Goal: Information Seeking & Learning: Learn about a topic

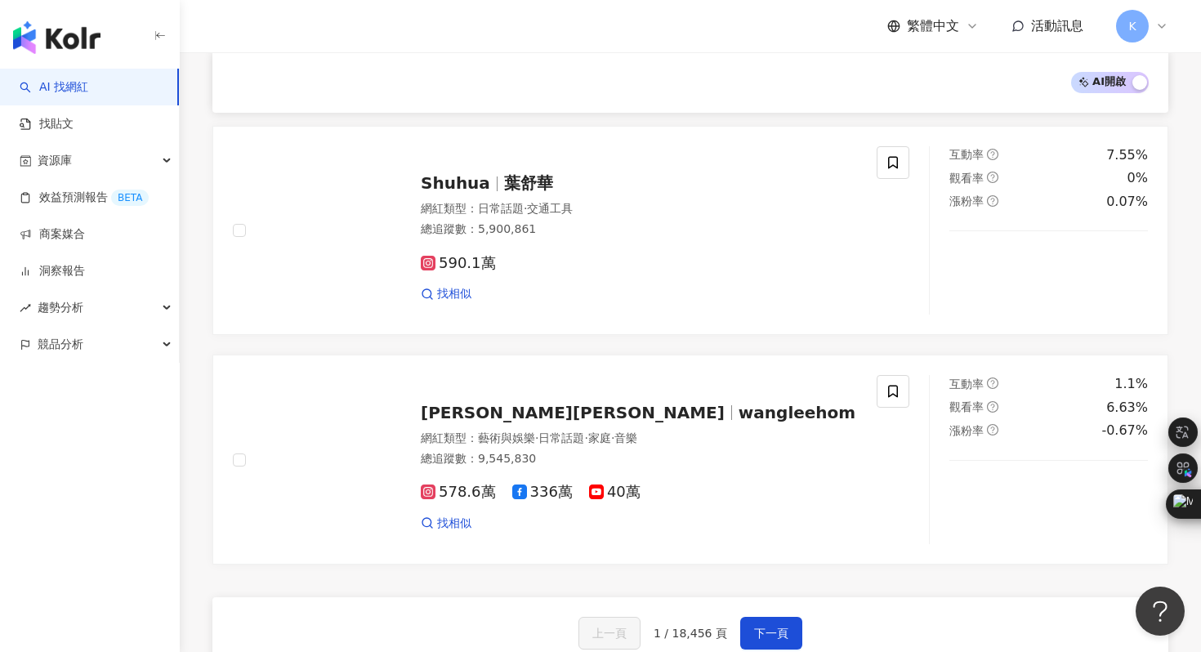
scroll to position [2730, 0]
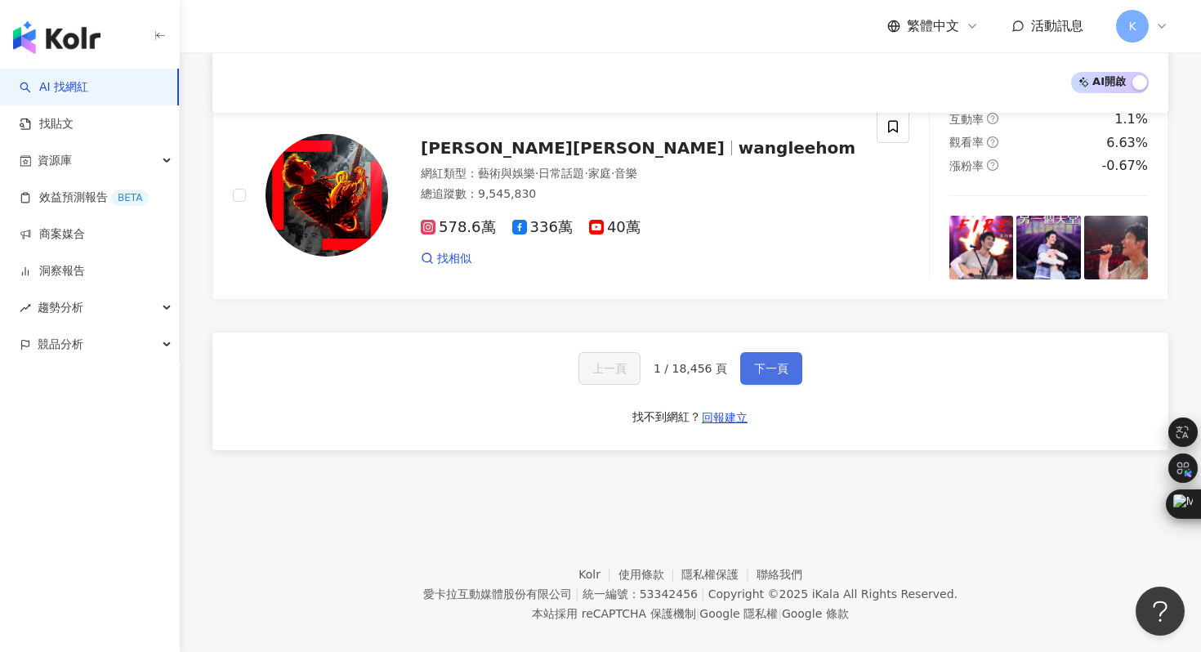
click at [758, 362] on span "下一頁" at bounding box center [771, 368] width 34 height 13
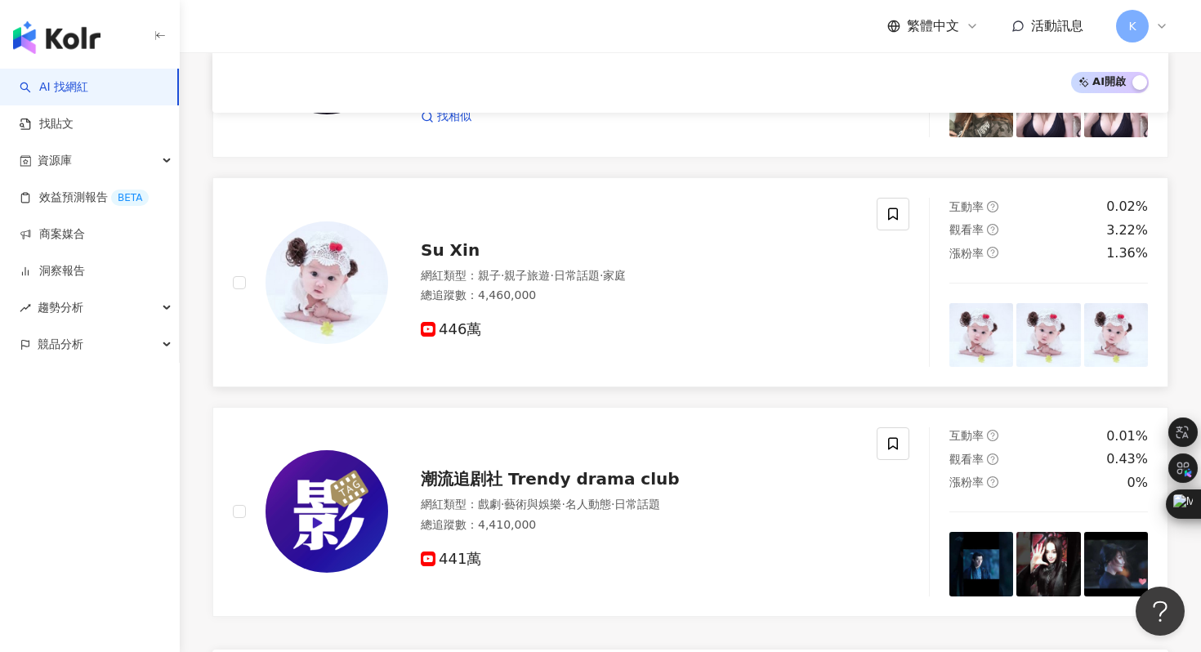
scroll to position [2779, 0]
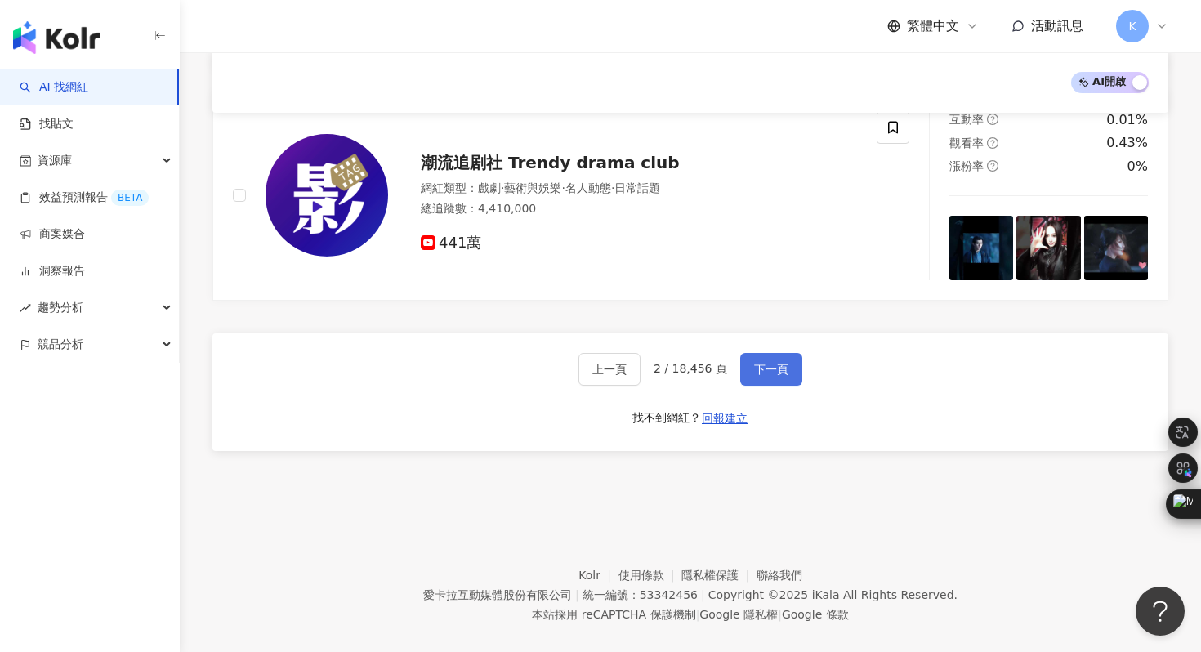
click at [758, 363] on span "下一頁" at bounding box center [771, 369] width 34 height 13
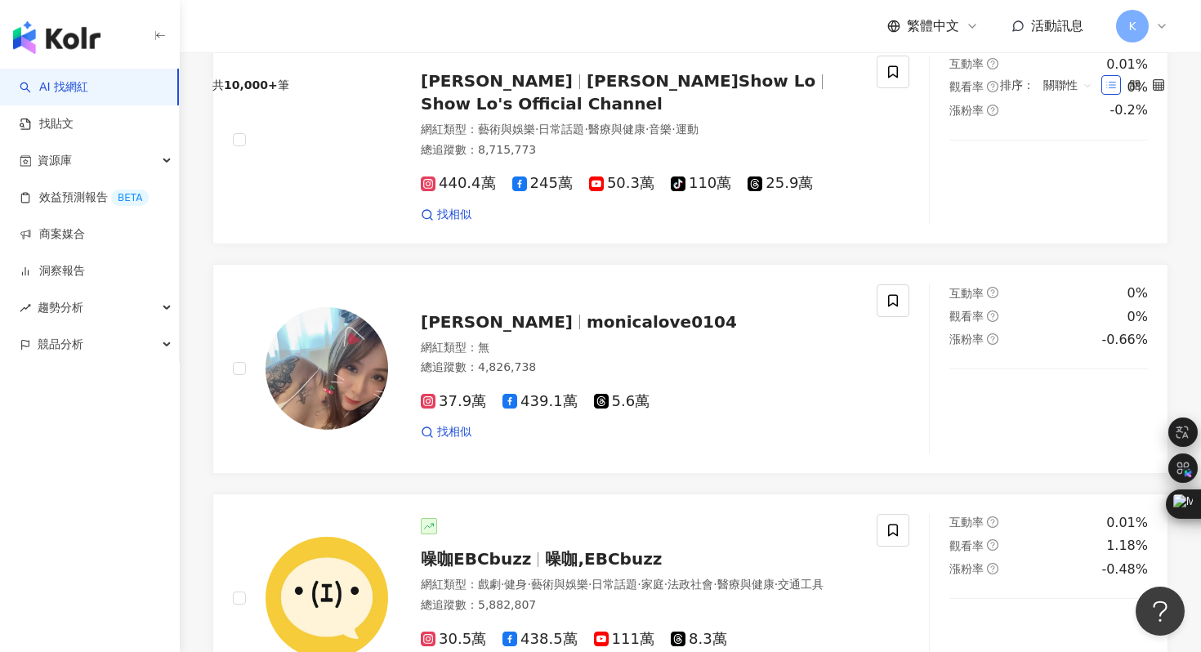
scroll to position [0, 0]
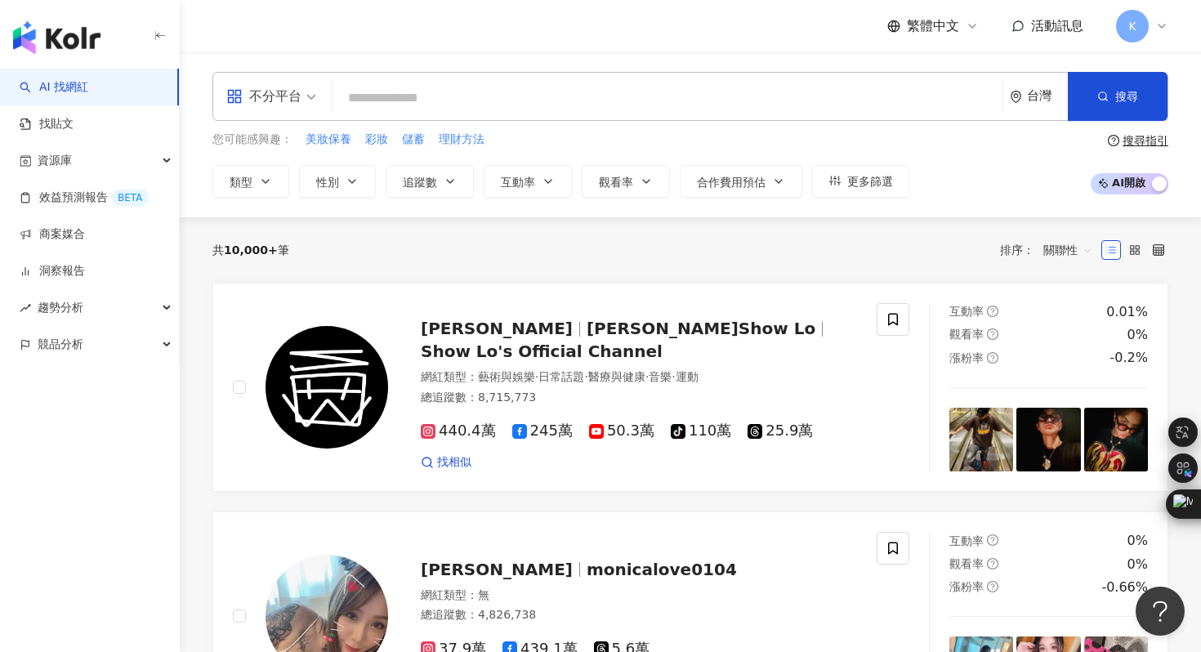
click at [398, 108] on input "search" at bounding box center [667, 98] width 657 height 31
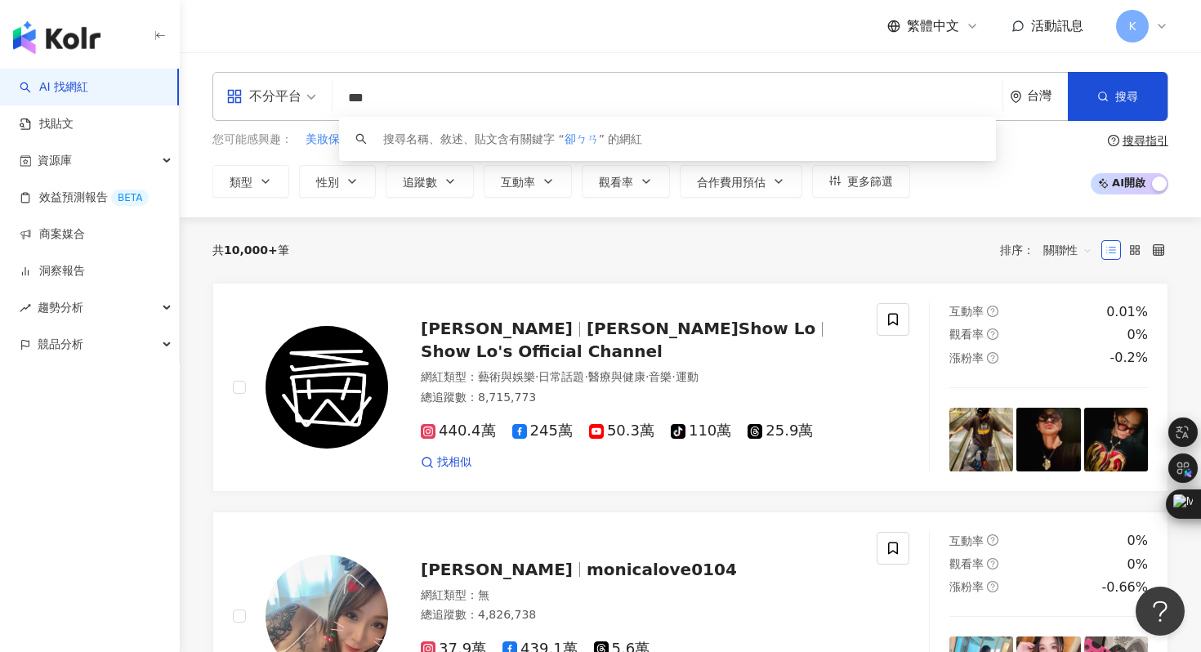
type input "**"
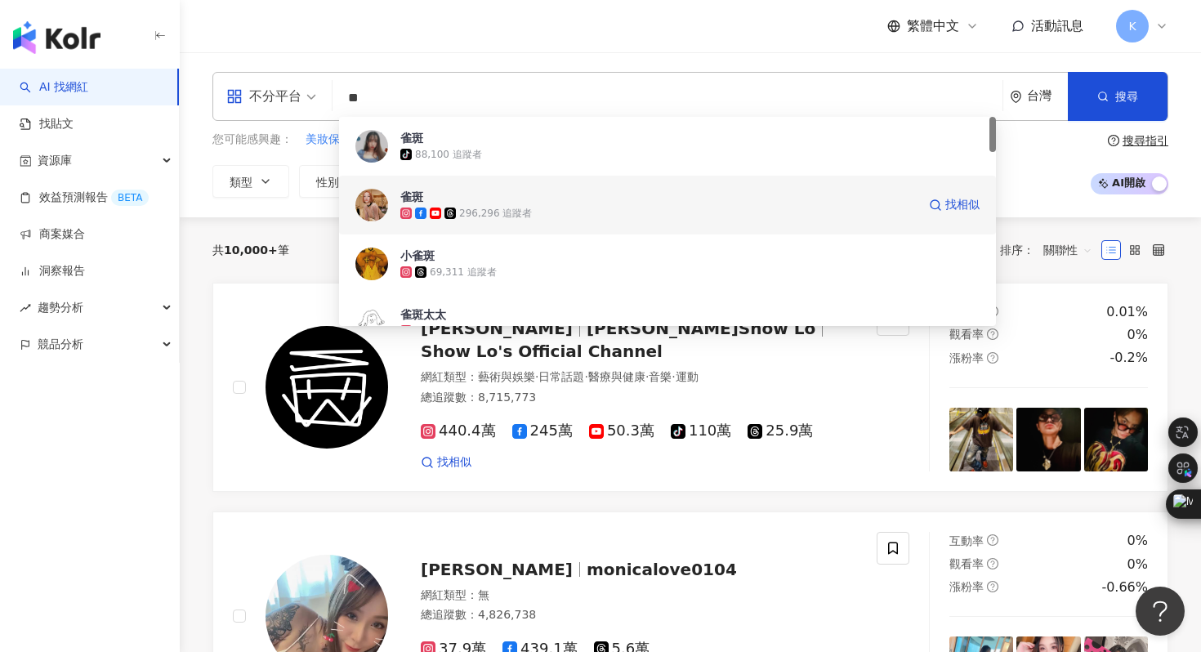
click at [372, 205] on img at bounding box center [371, 205] width 33 height 33
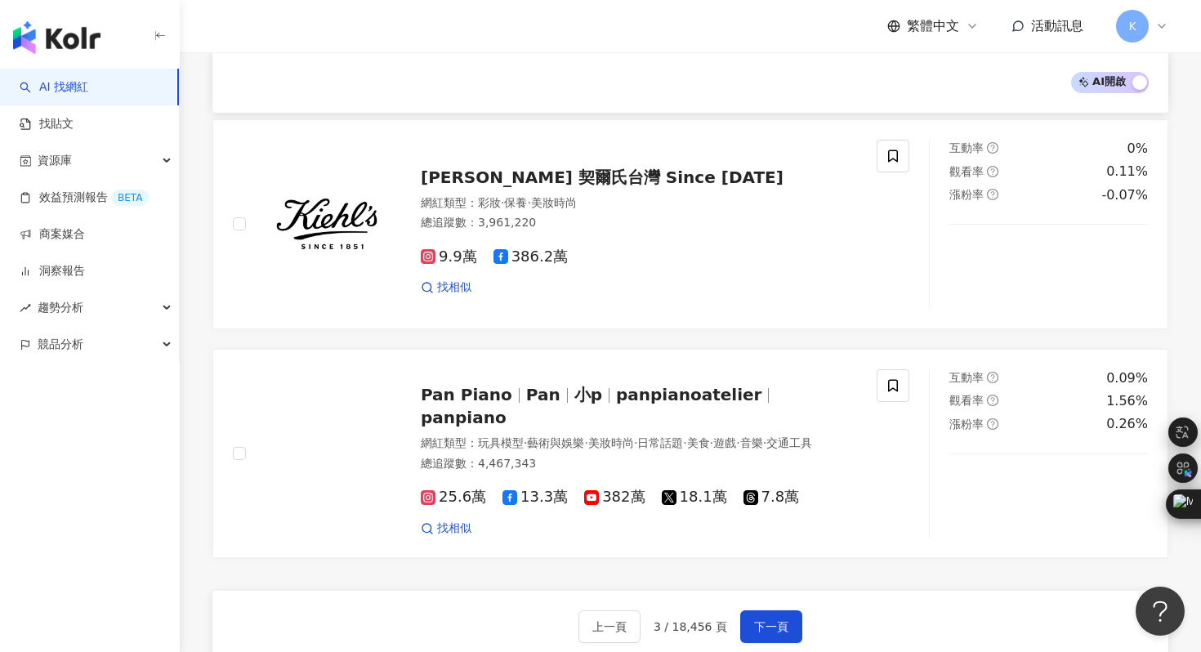
scroll to position [2736, 0]
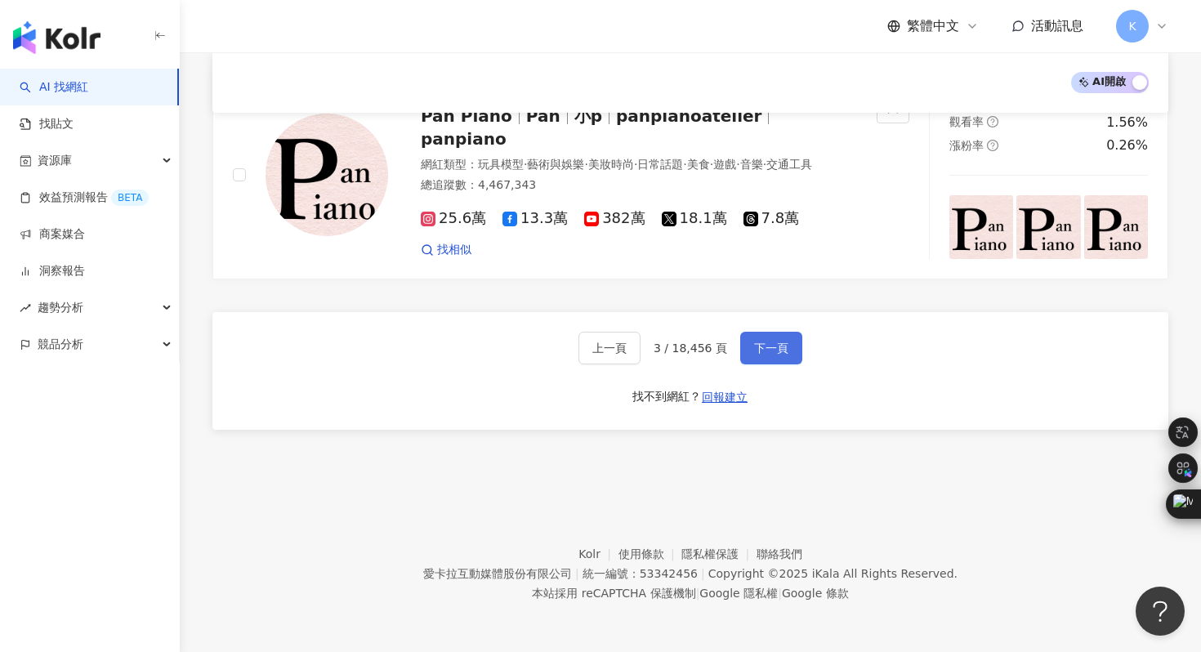
click at [777, 347] on span "下一頁" at bounding box center [771, 348] width 34 height 13
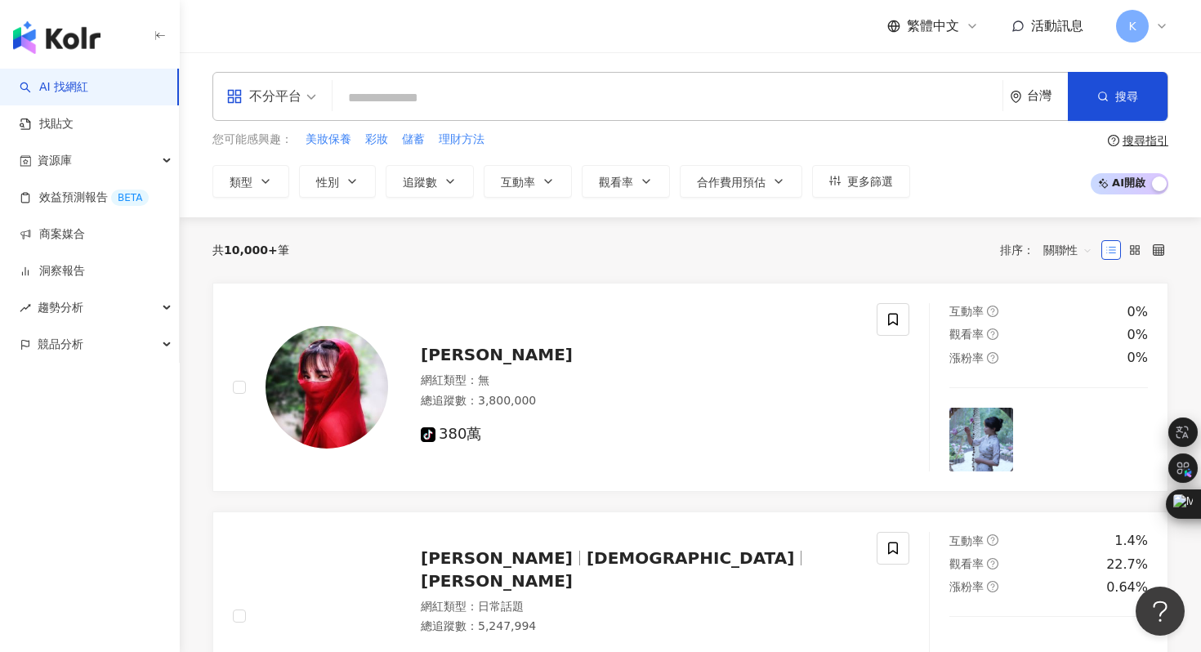
scroll to position [2730, 0]
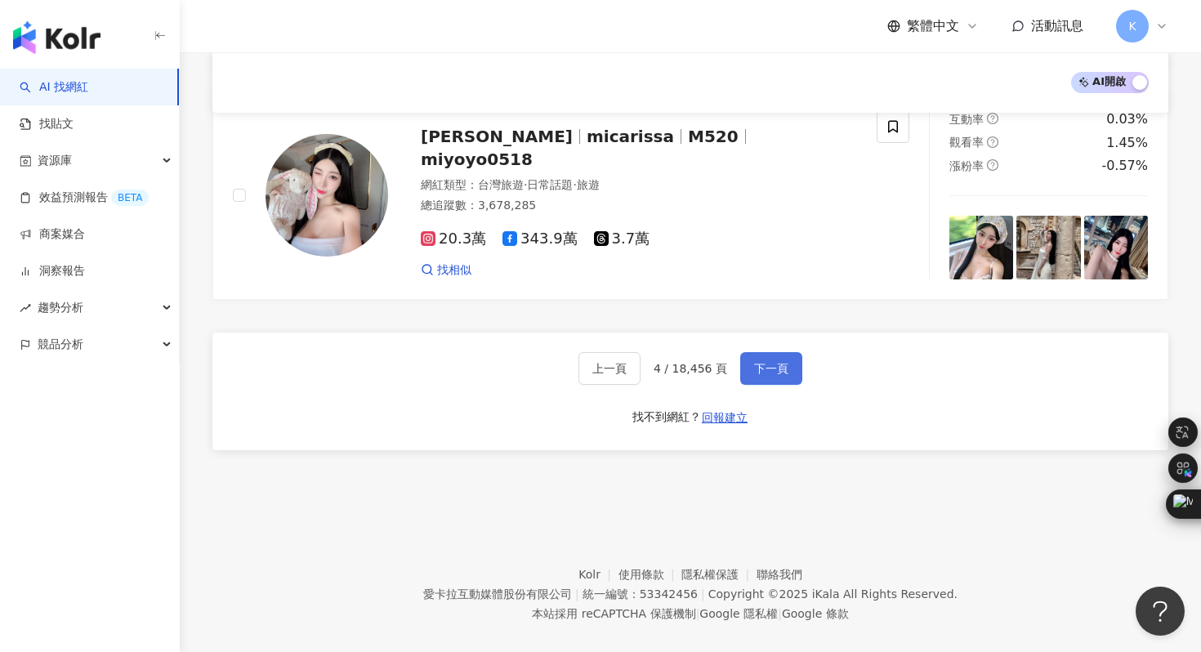
click at [769, 362] on span "下一頁" at bounding box center [771, 368] width 34 height 13
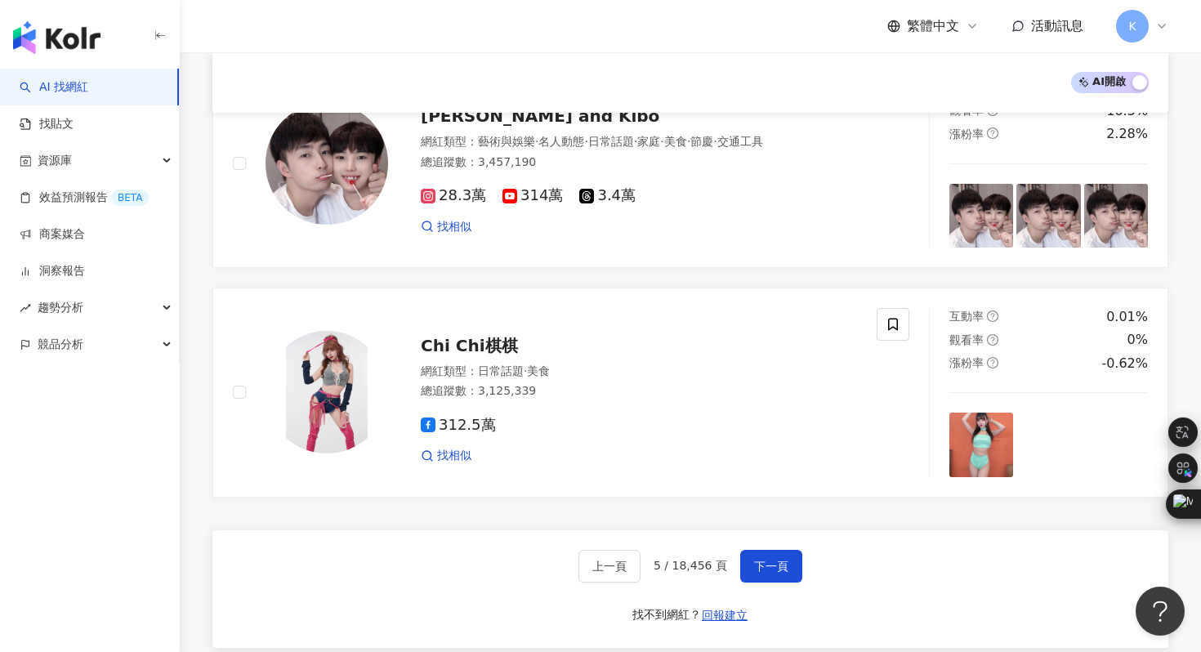
scroll to position [2913, 0]
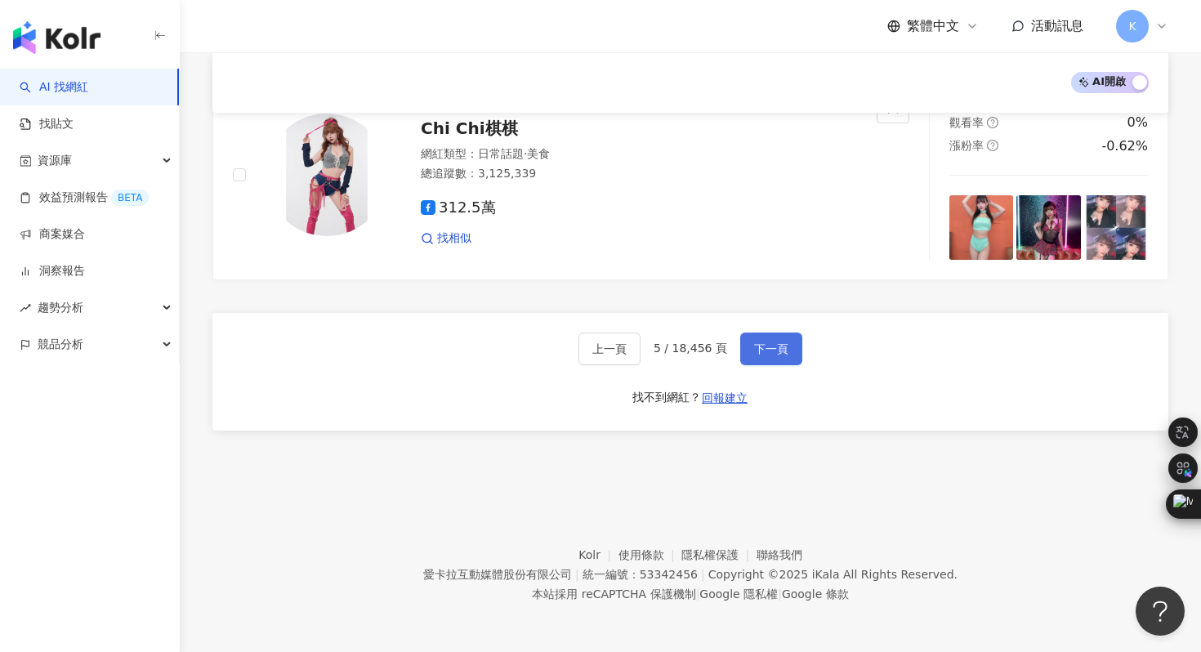
click at [771, 342] on span "下一頁" at bounding box center [771, 348] width 34 height 13
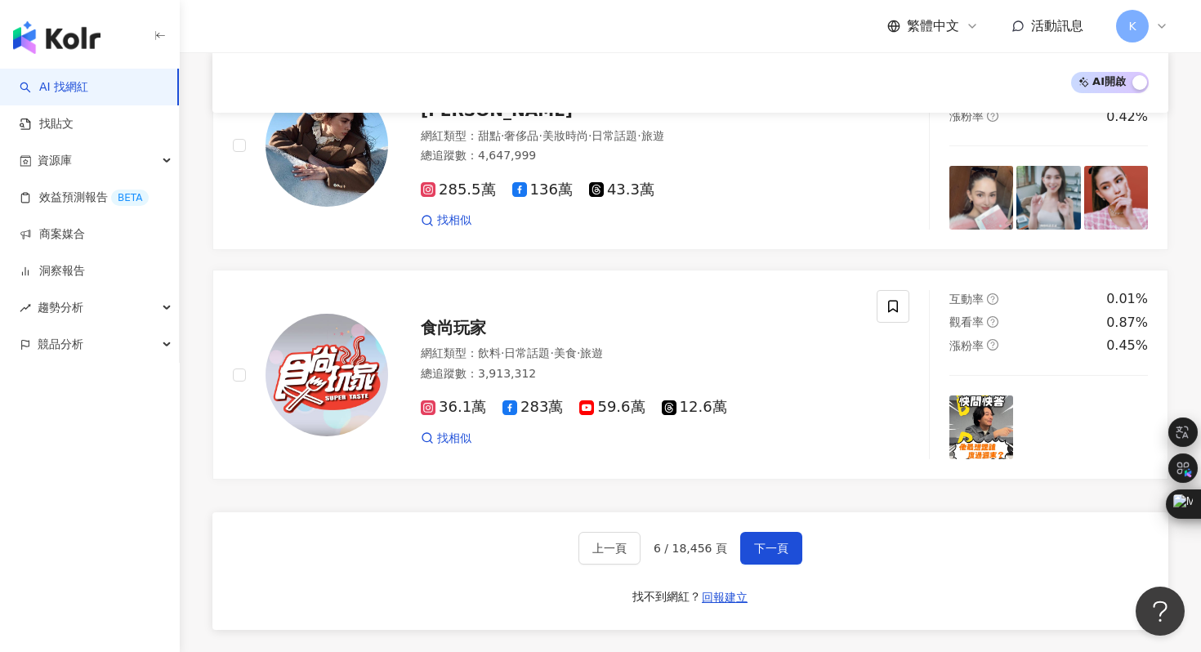
scroll to position [2738, 0]
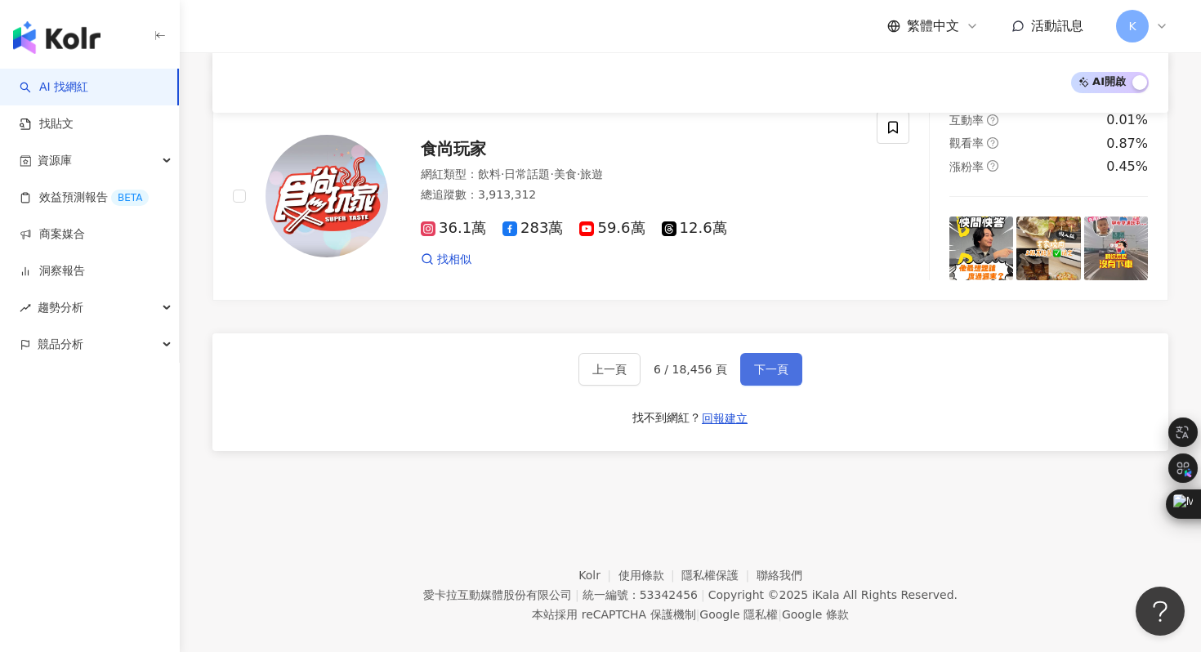
click at [761, 363] on span "下一頁" at bounding box center [771, 369] width 34 height 13
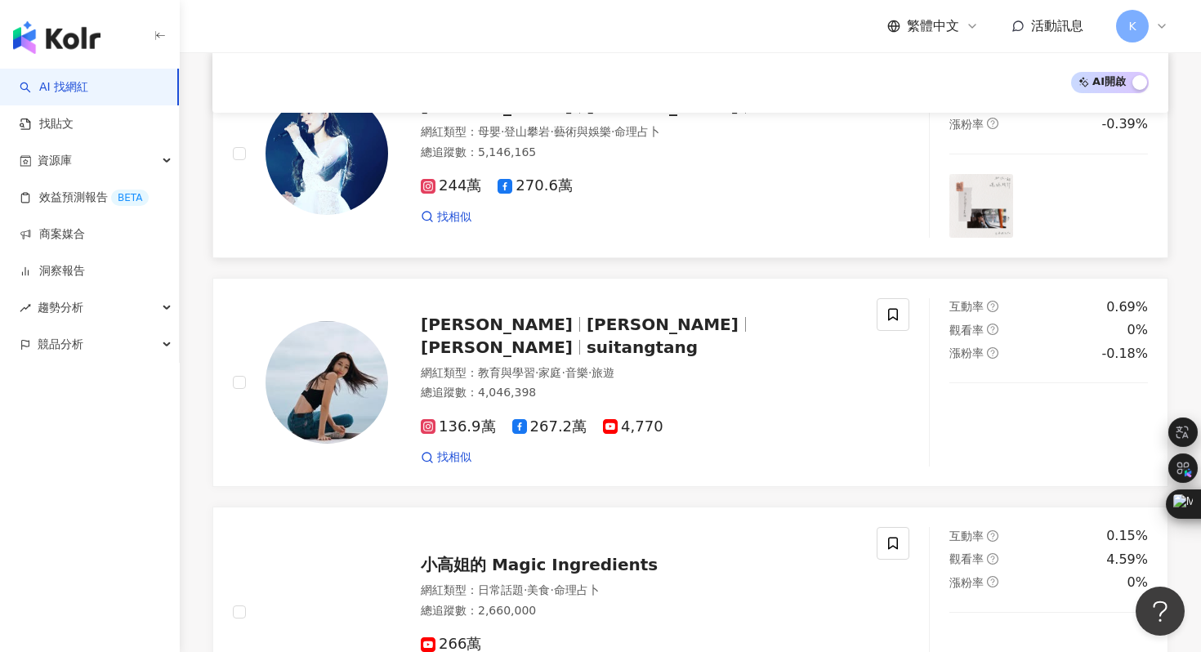
scroll to position [2763, 0]
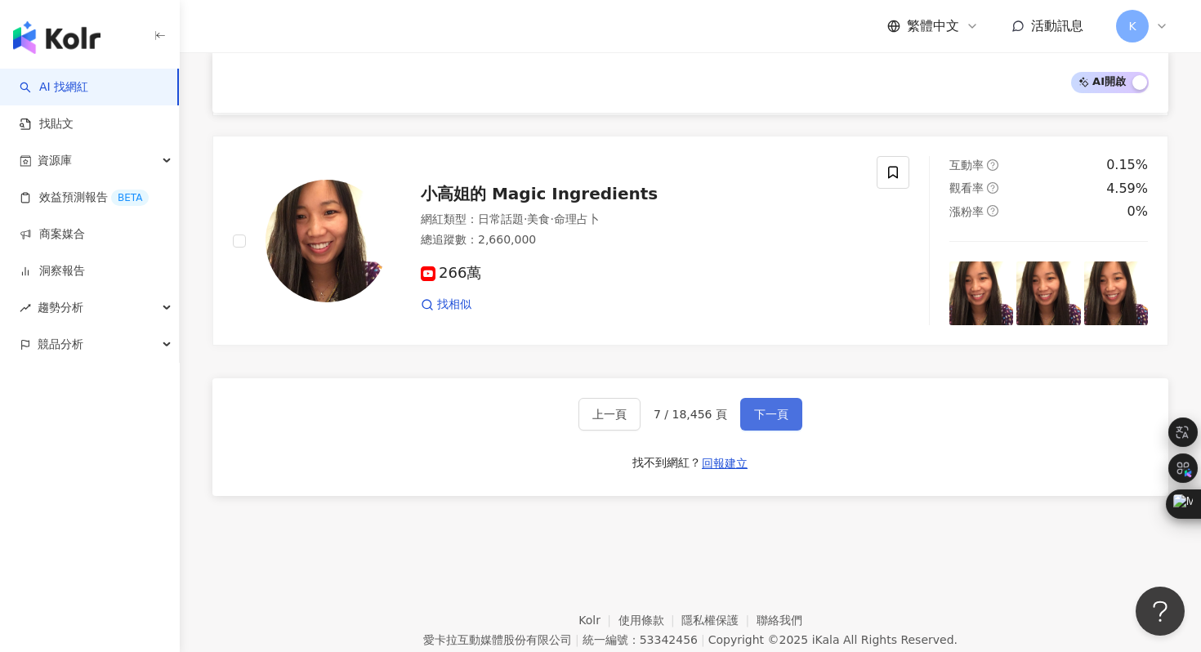
click at [777, 398] on button "下一頁" at bounding box center [771, 414] width 62 height 33
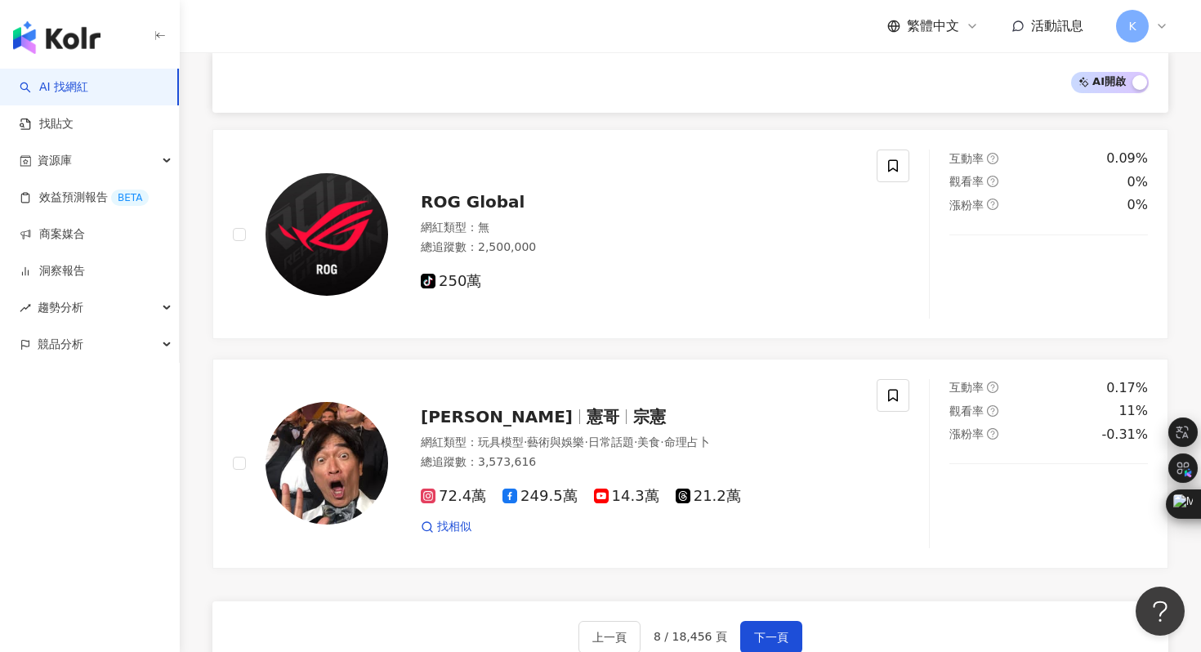
scroll to position [2743, 0]
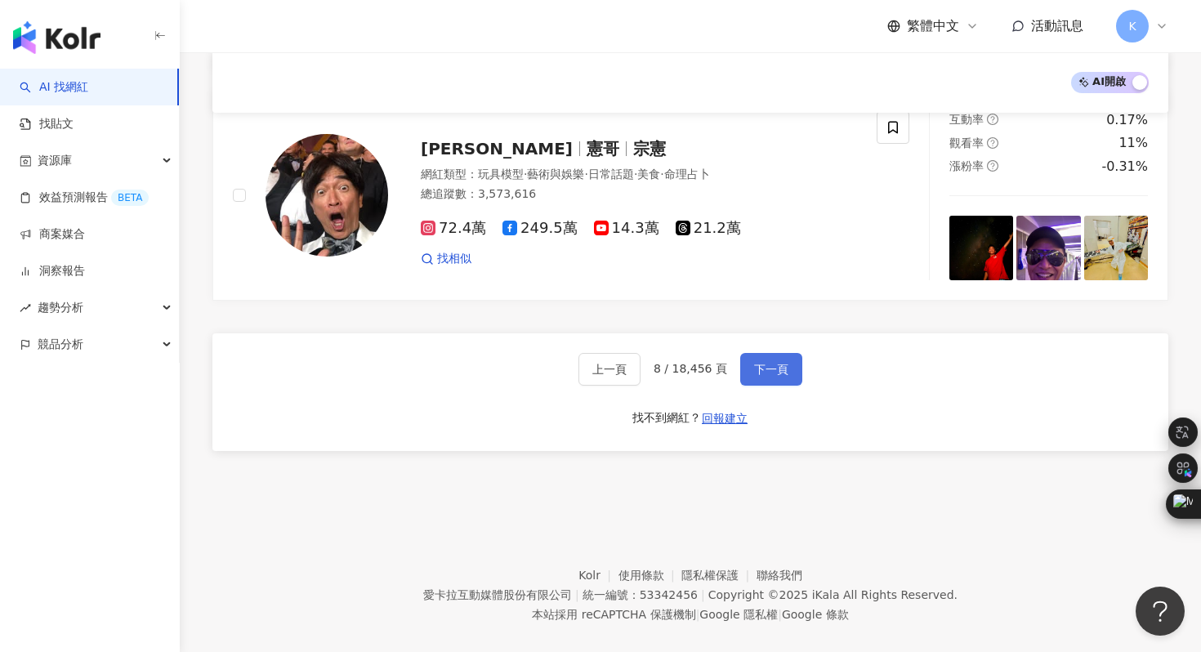
click at [776, 363] on span "下一頁" at bounding box center [771, 369] width 34 height 13
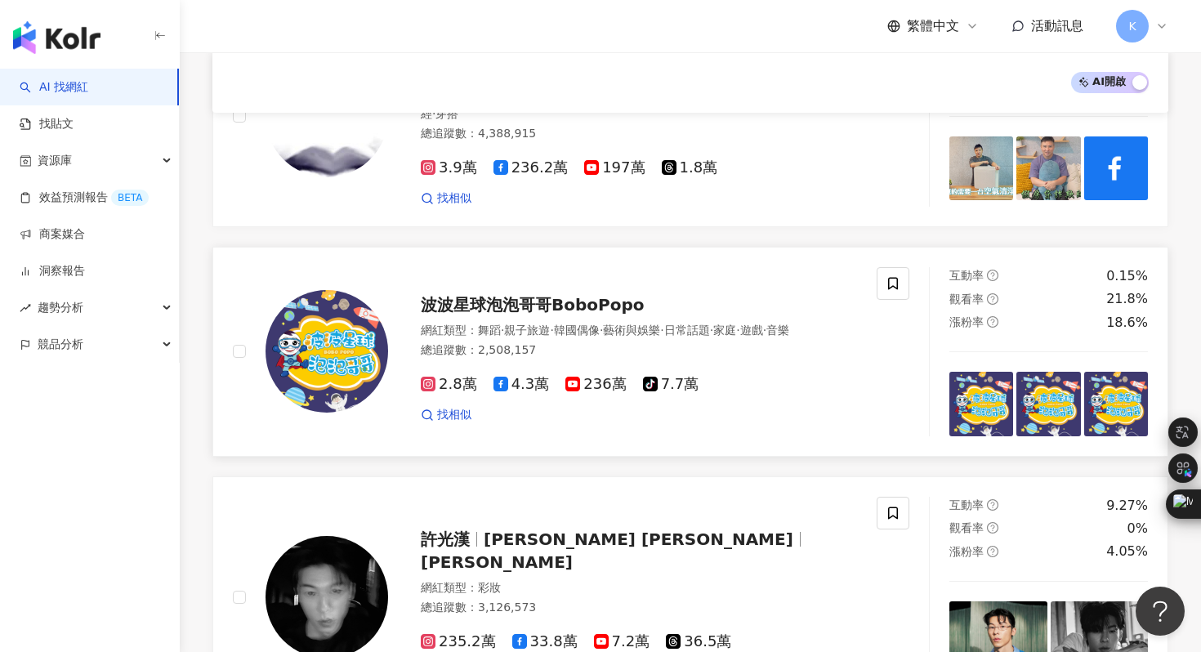
scroll to position [2506, 0]
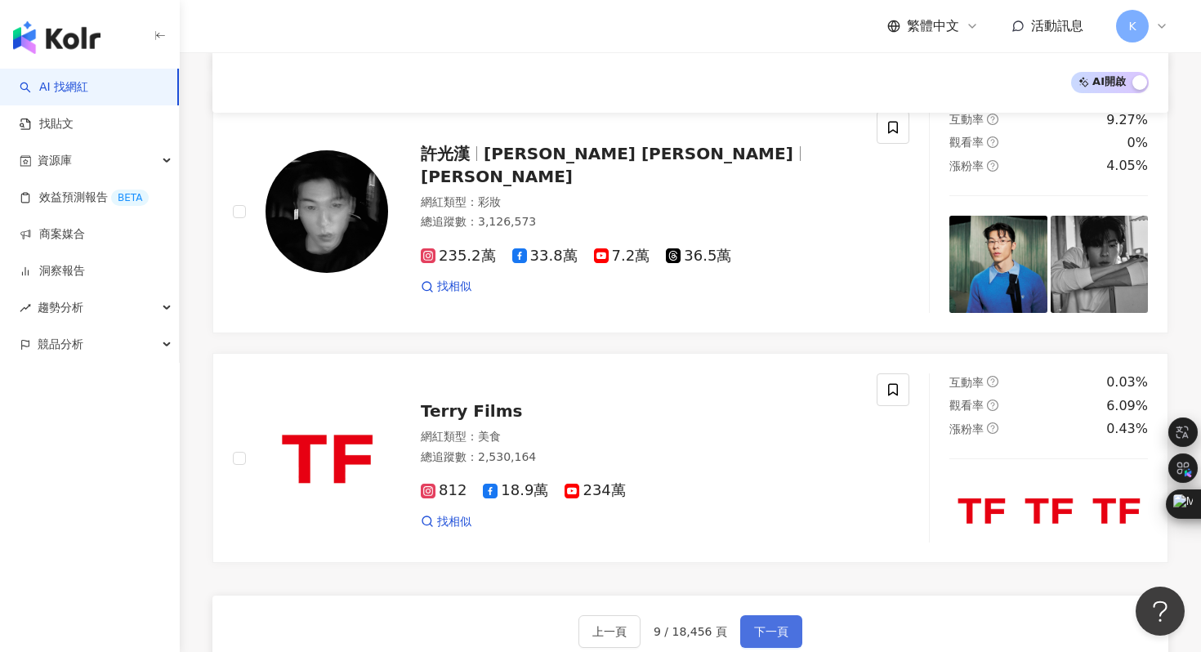
click at [758, 625] on span "下一頁" at bounding box center [771, 631] width 34 height 13
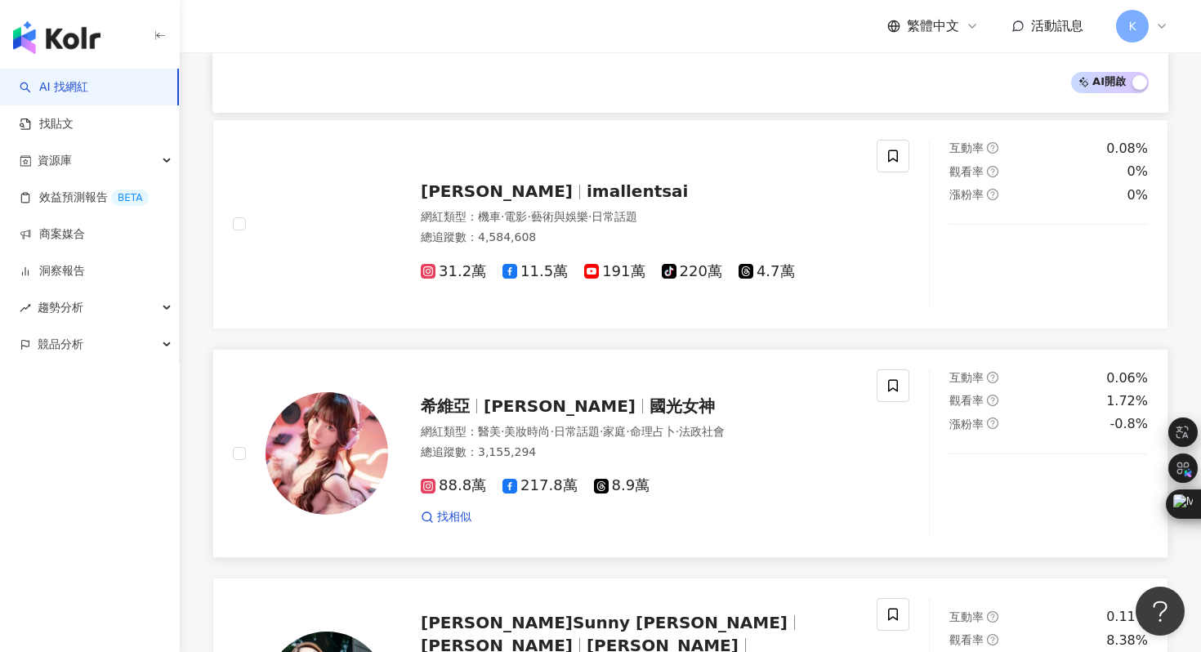
scroll to position [2509, 0]
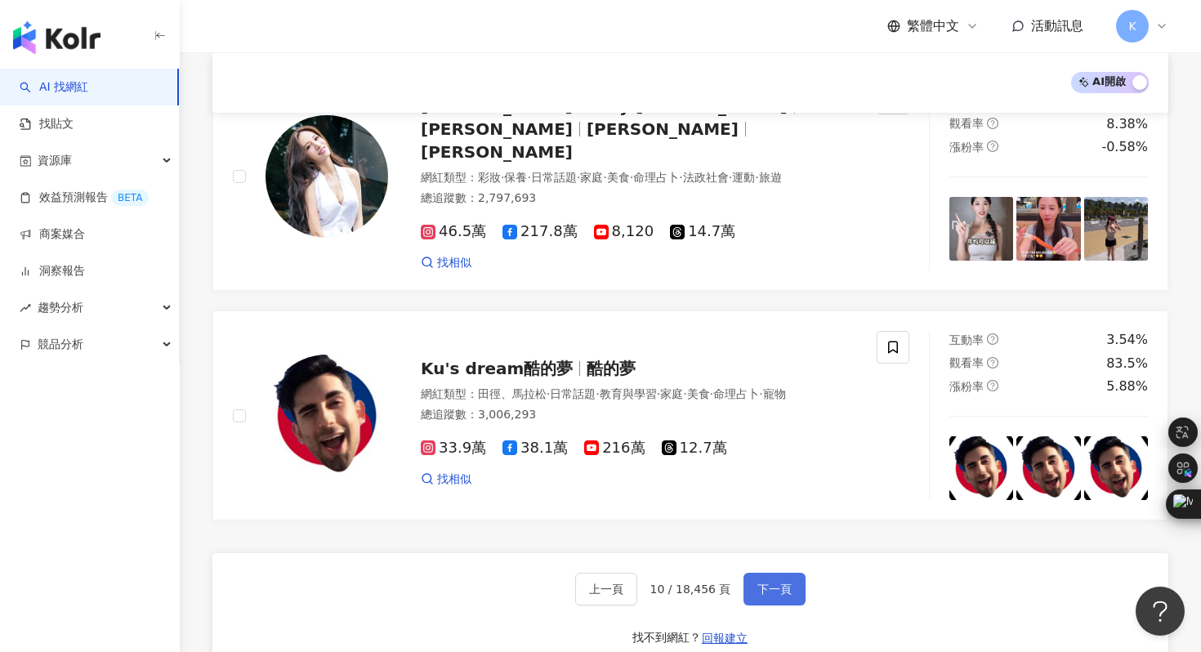
click at [782, 583] on span "下一頁" at bounding box center [775, 589] width 34 height 13
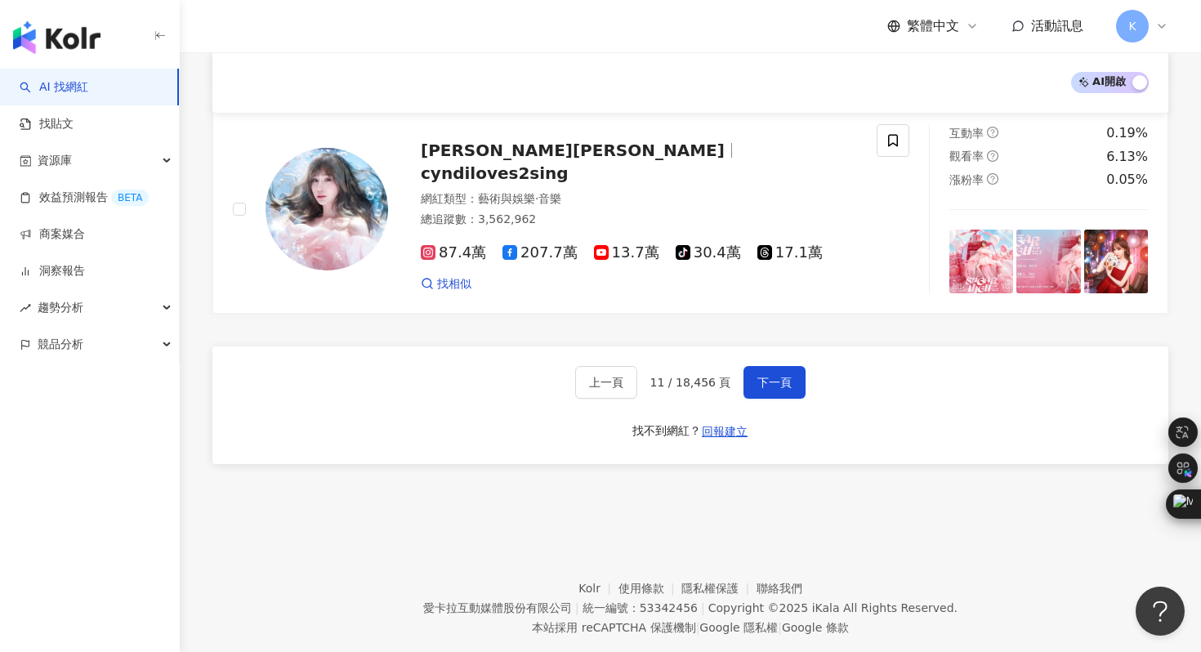
scroll to position [2878, 0]
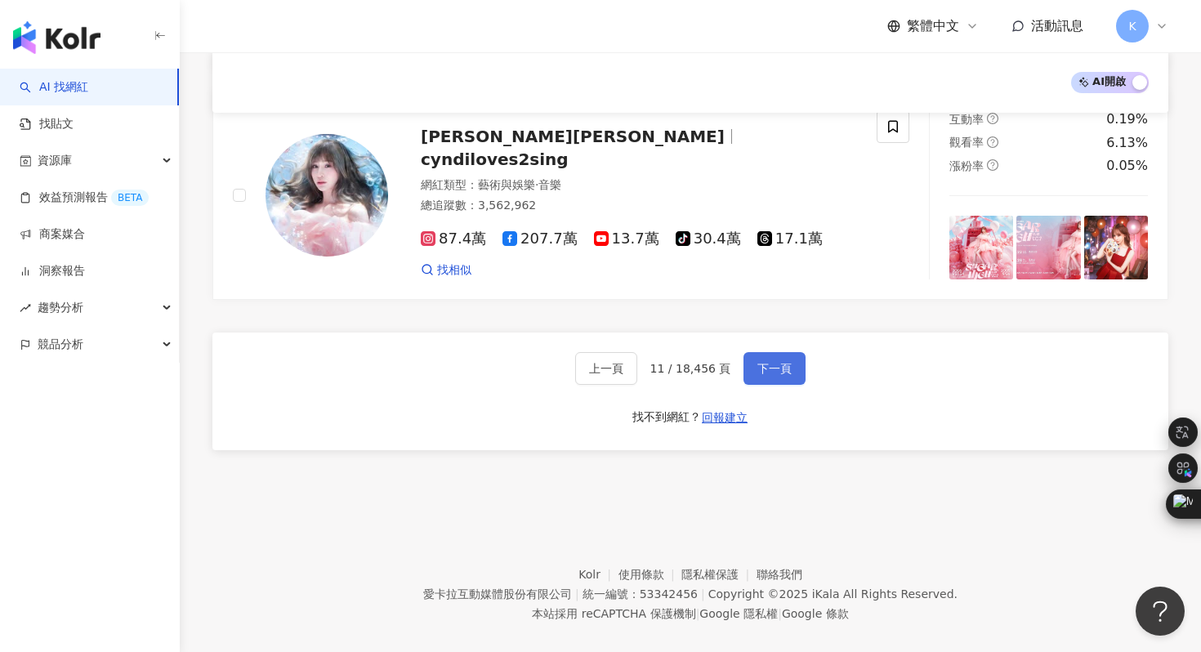
click at [767, 352] on button "下一頁" at bounding box center [775, 368] width 62 height 33
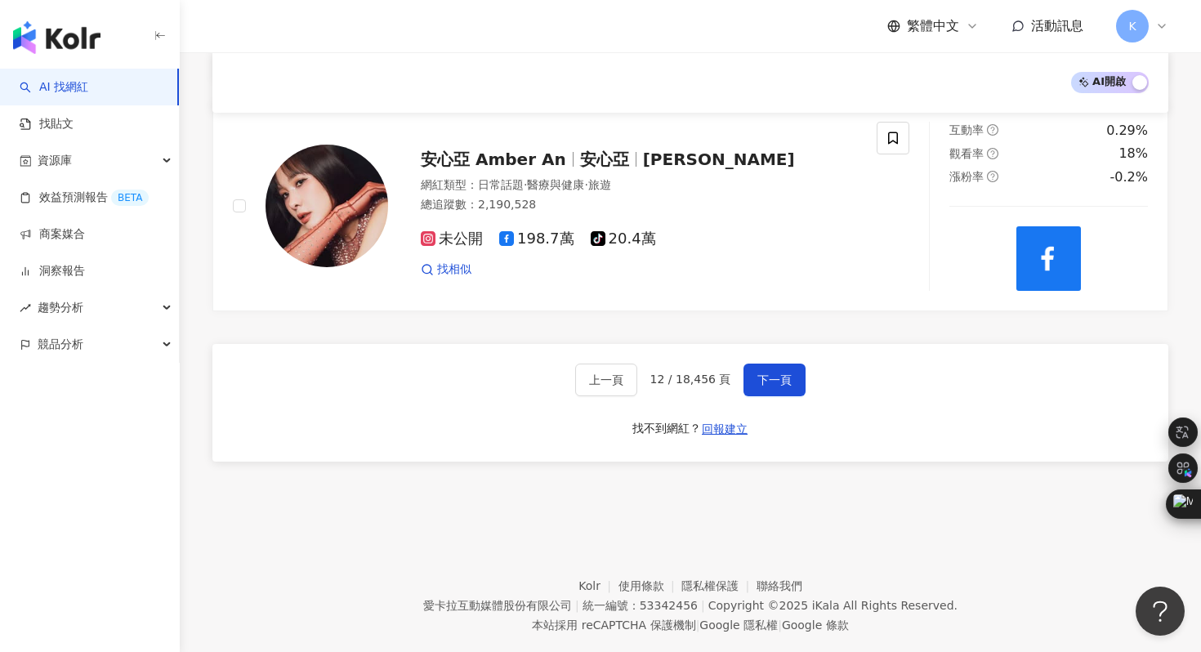
scroll to position [2752, 0]
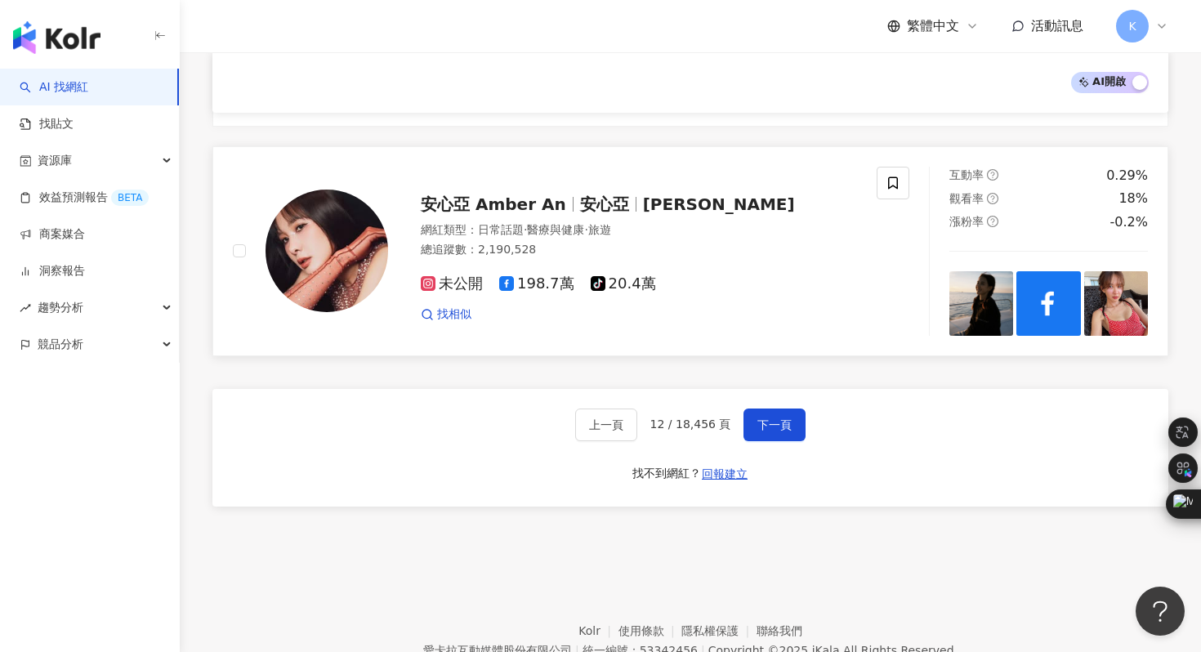
click at [304, 284] on img at bounding box center [327, 251] width 123 height 123
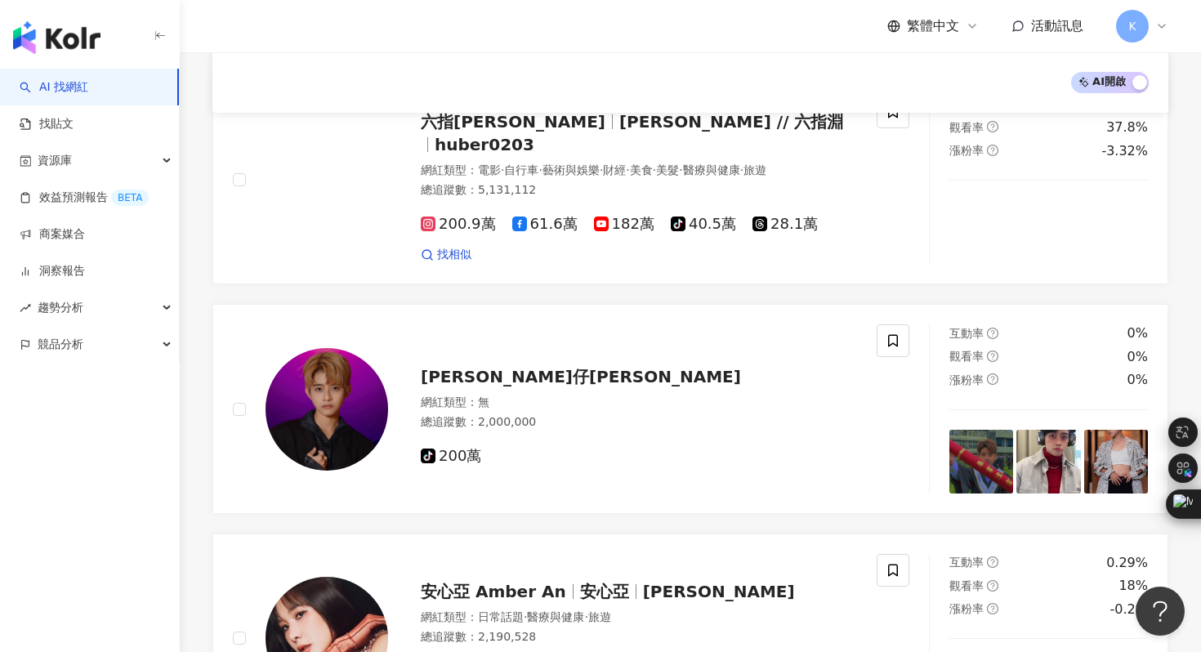
scroll to position [2718, 0]
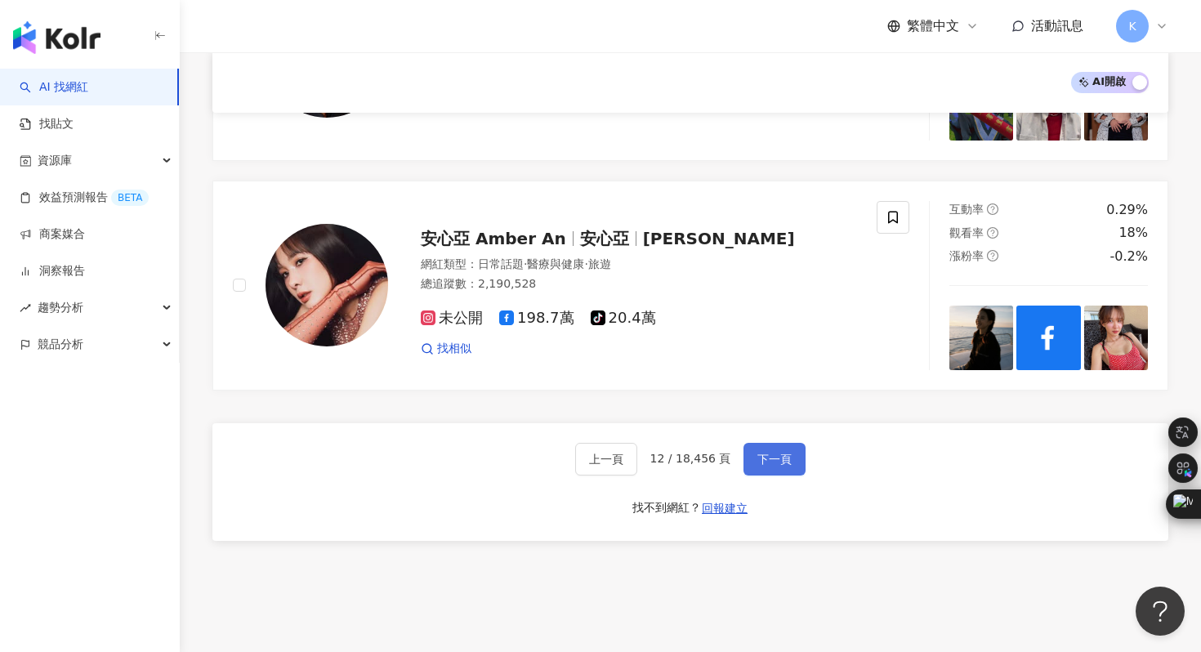
click at [758, 453] on span "下一頁" at bounding box center [775, 459] width 34 height 13
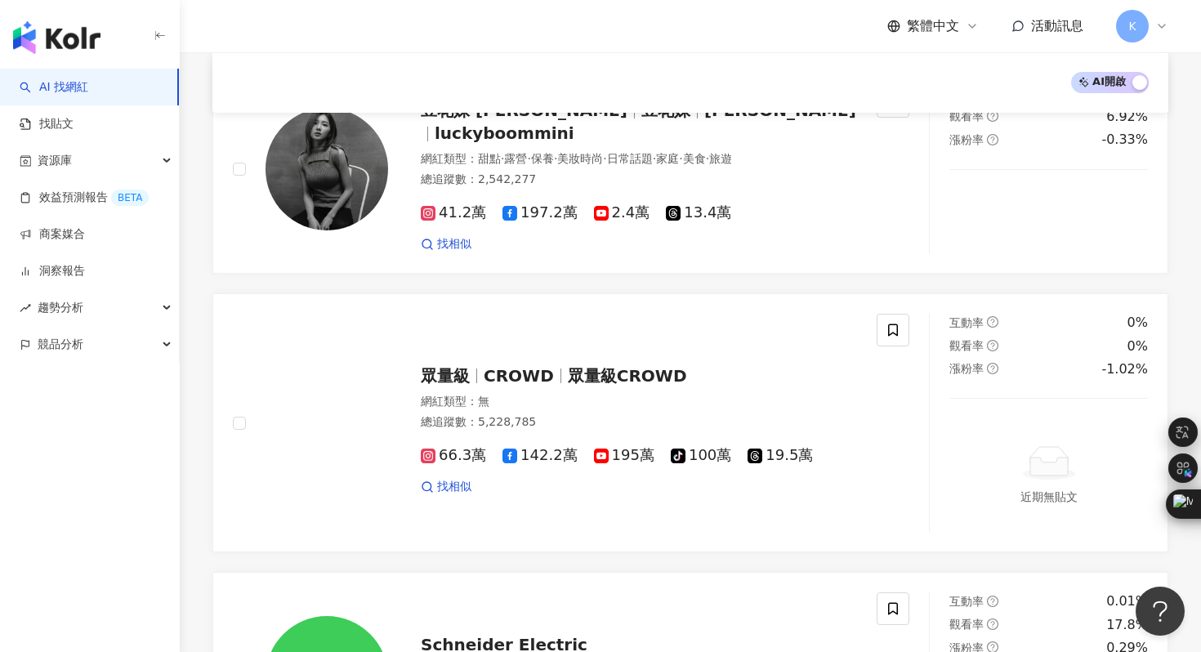
scroll to position [93, 0]
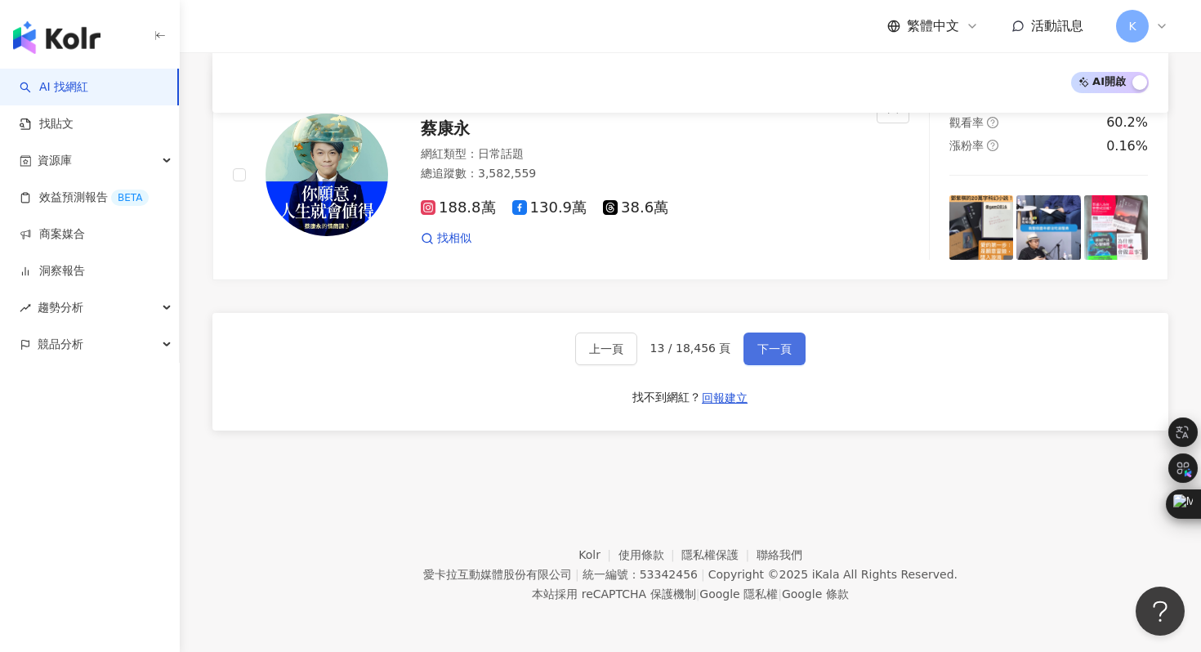
click at [776, 342] on span "下一頁" at bounding box center [775, 348] width 34 height 13
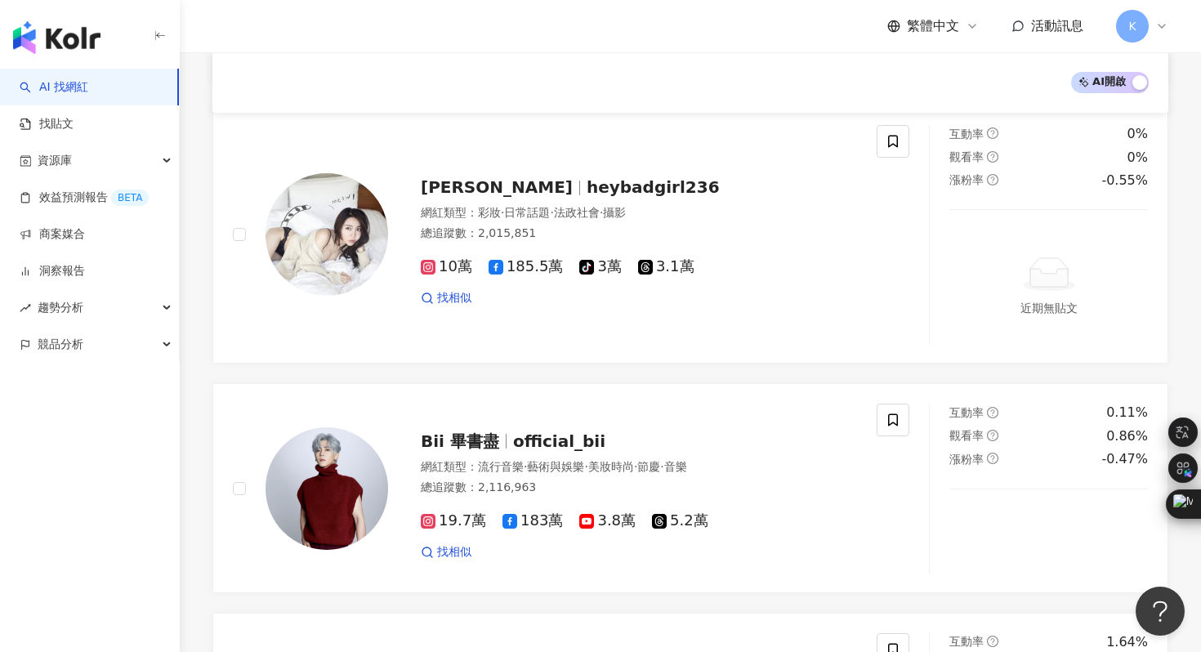
scroll to position [2779, 0]
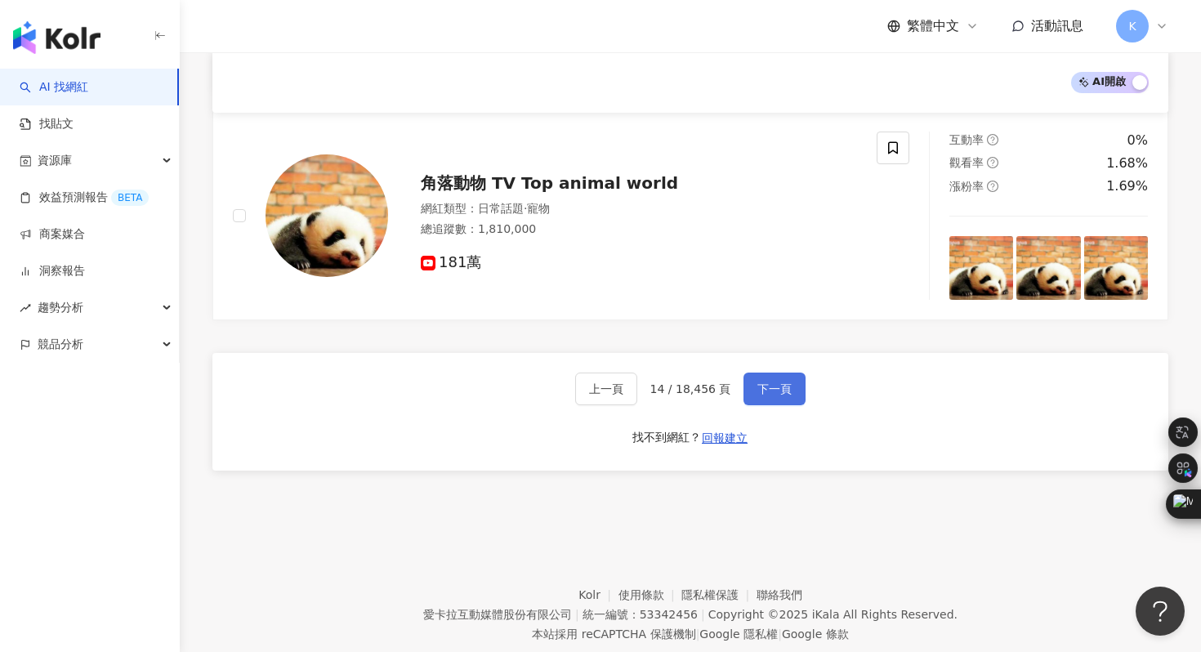
click at [769, 382] on span "下一頁" at bounding box center [775, 388] width 34 height 13
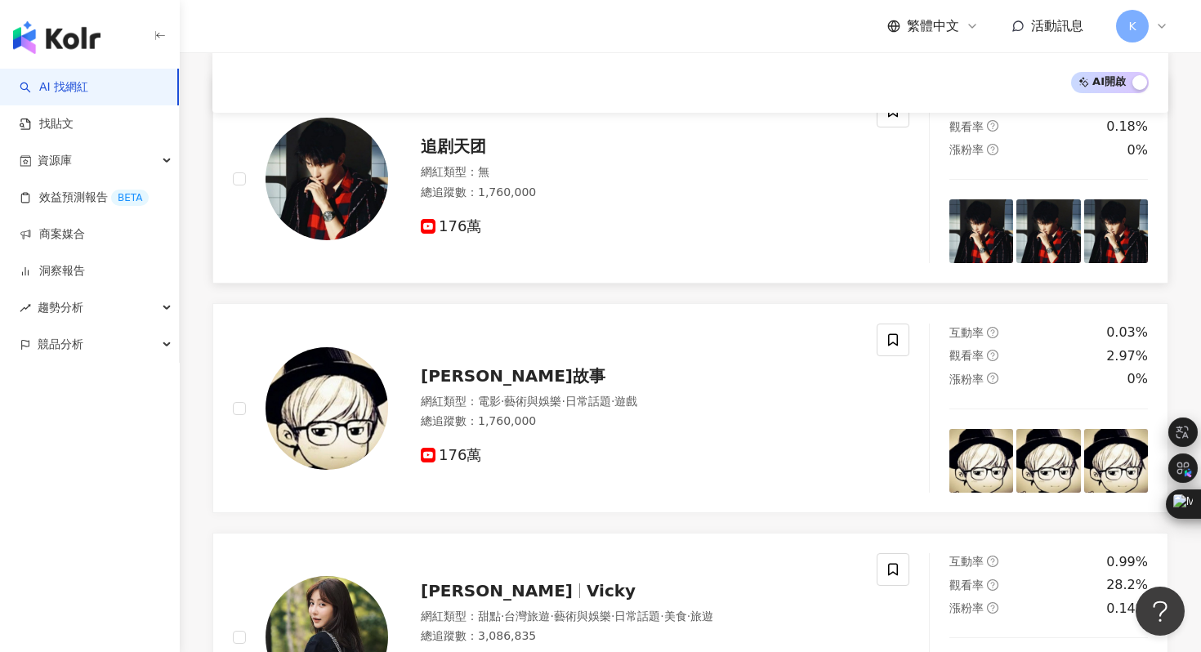
scroll to position [2730, 0]
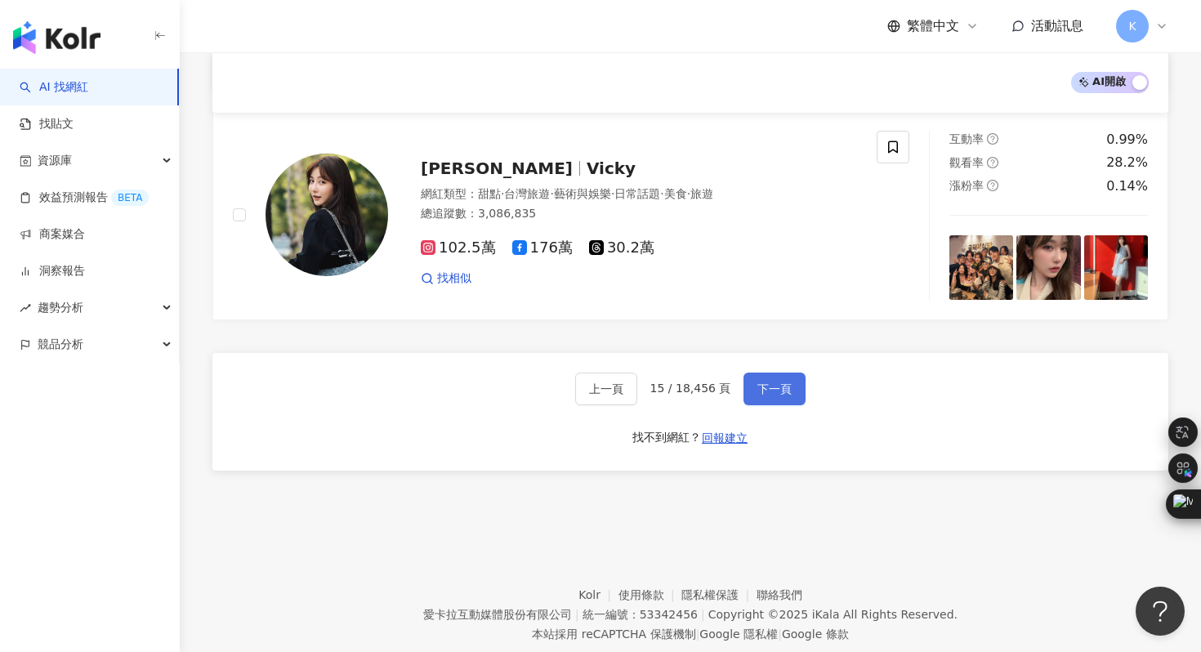
click at [767, 382] on span "下一頁" at bounding box center [775, 388] width 34 height 13
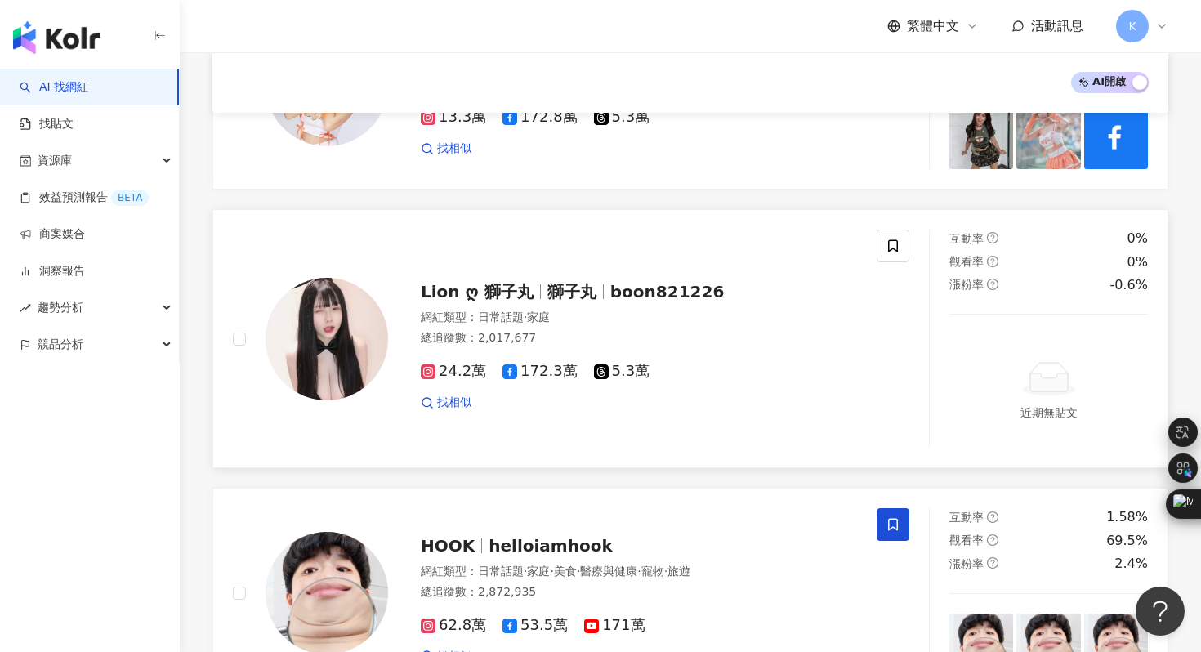
scroll to position [2875, 0]
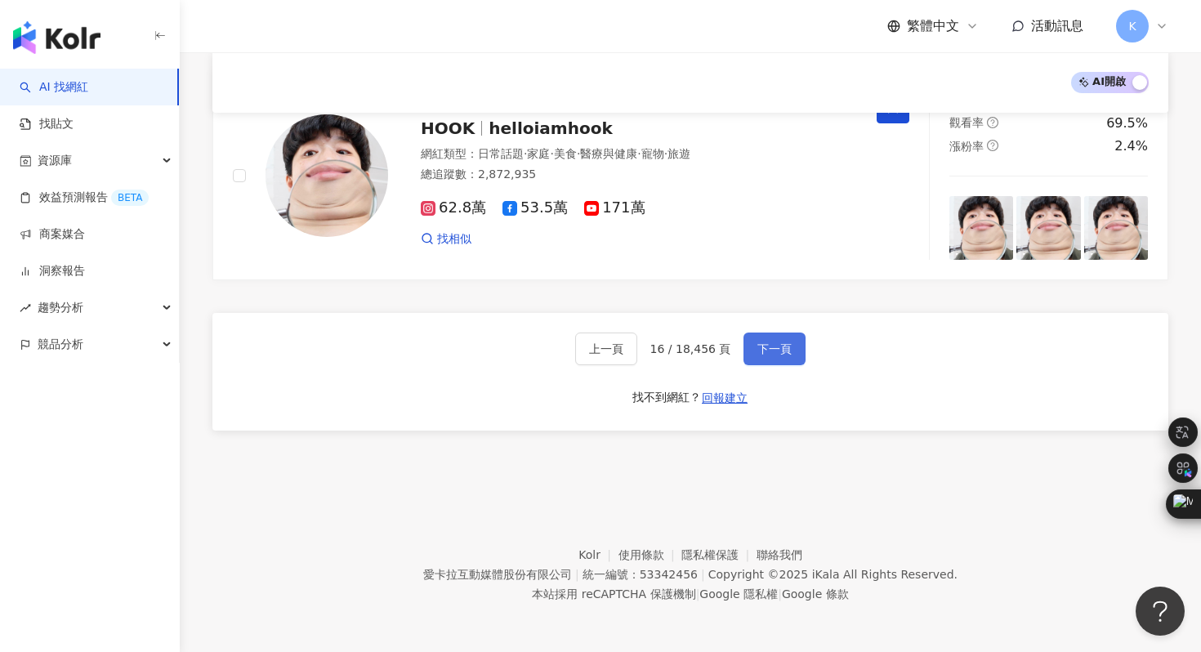
click at [763, 354] on span "下一頁" at bounding box center [775, 348] width 34 height 13
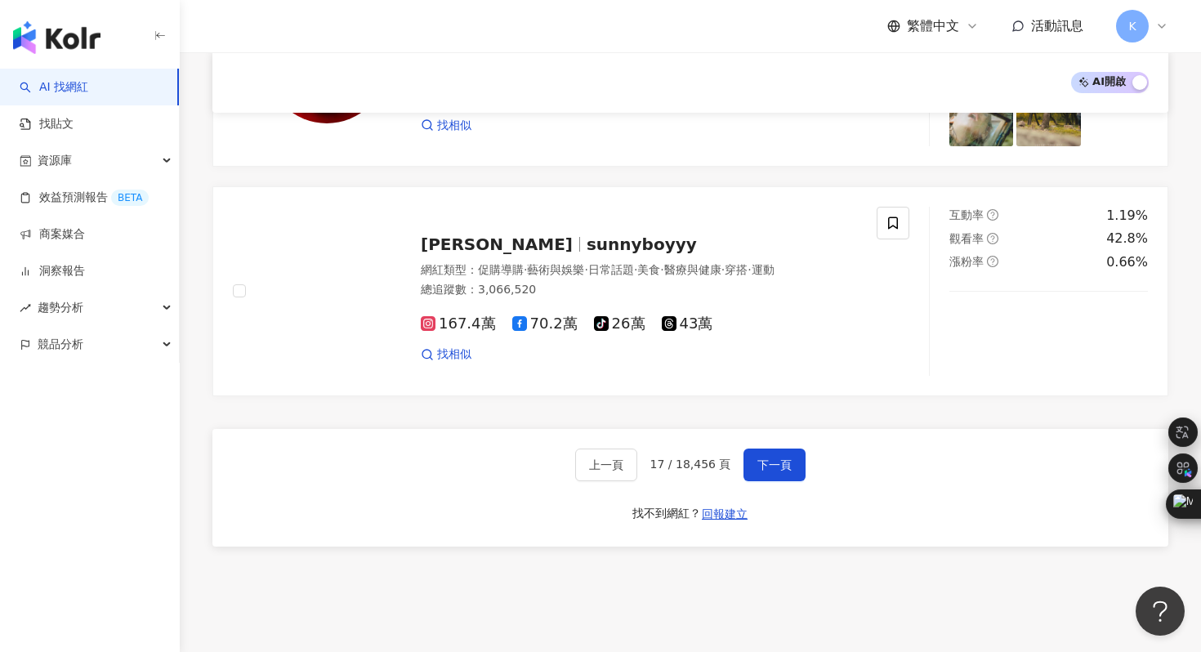
scroll to position [2913, 0]
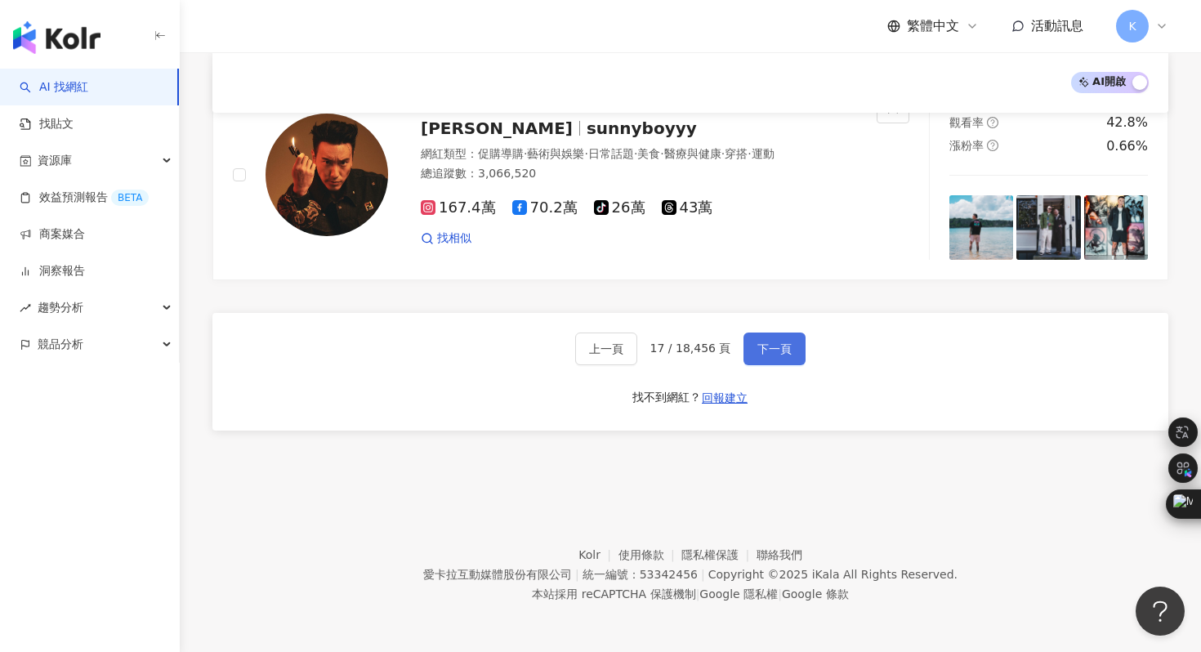
click at [767, 345] on span "下一頁" at bounding box center [775, 348] width 34 height 13
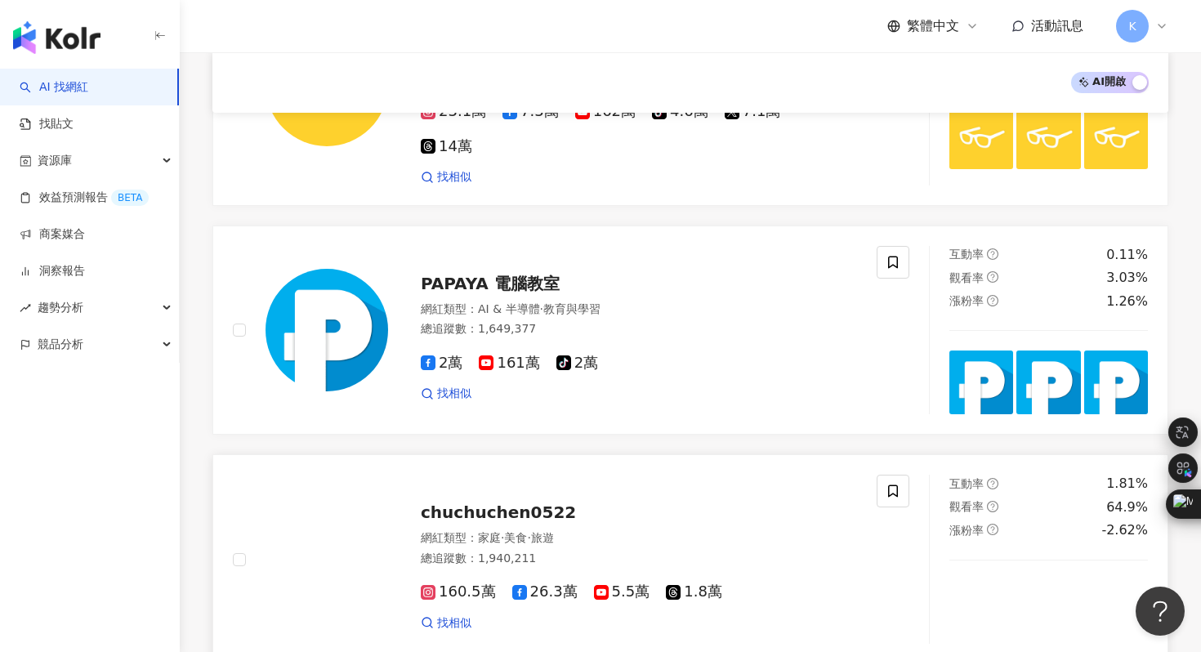
scroll to position [2730, 0]
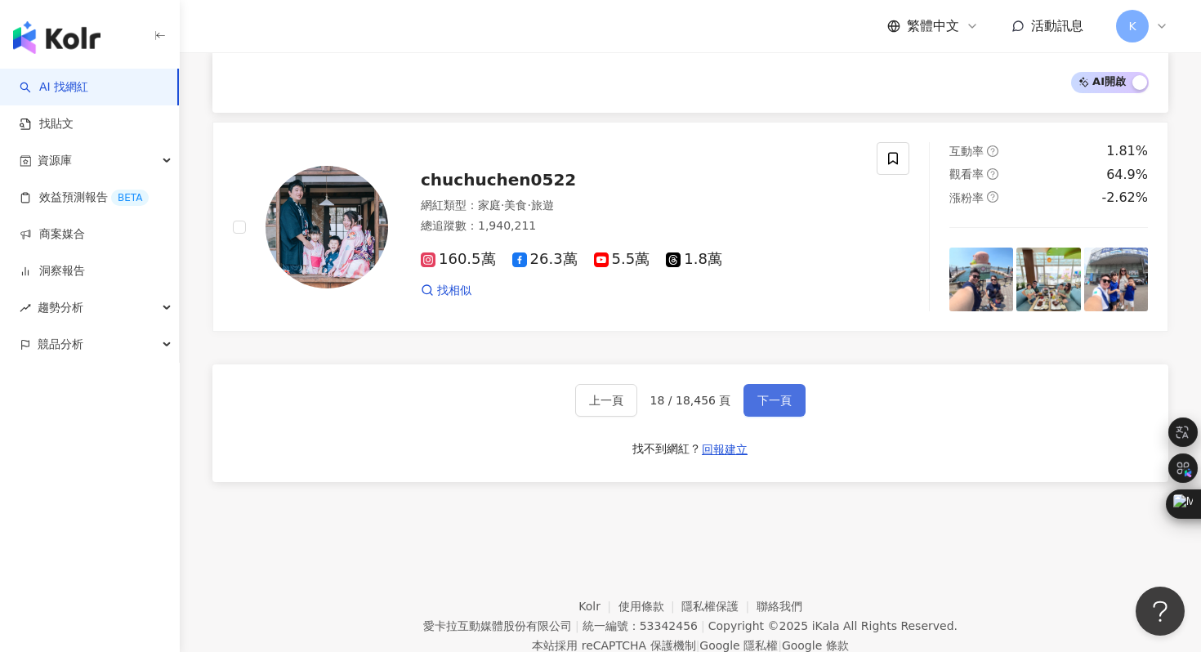
click at [782, 394] on span "下一頁" at bounding box center [775, 400] width 34 height 13
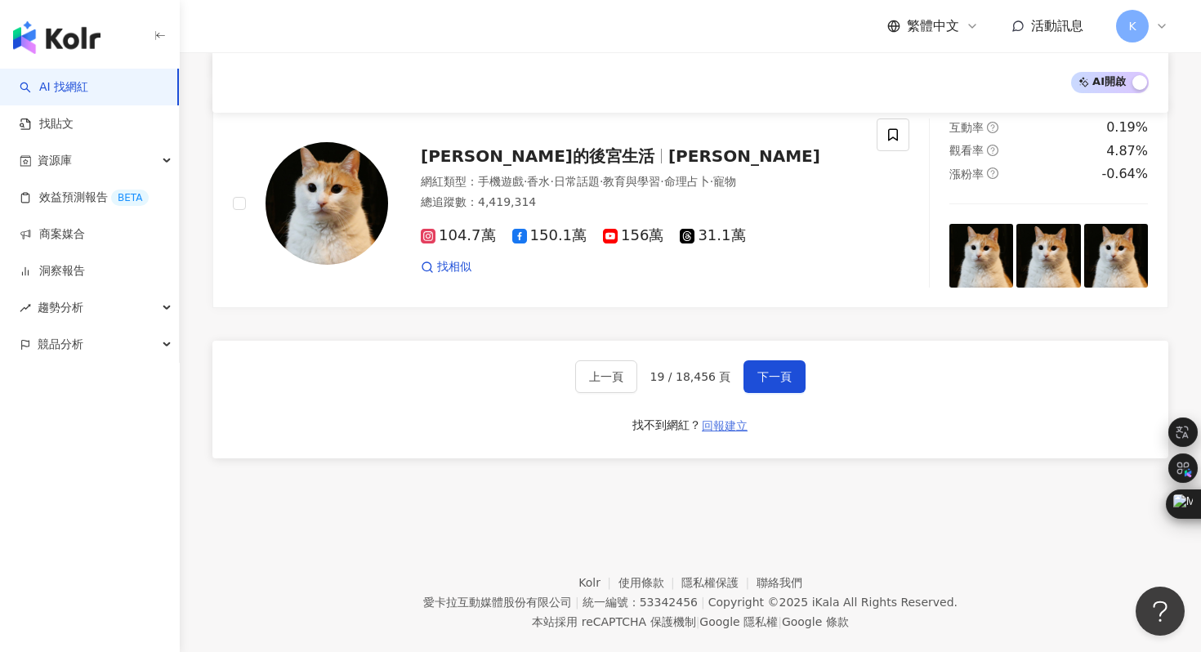
scroll to position [2898, 0]
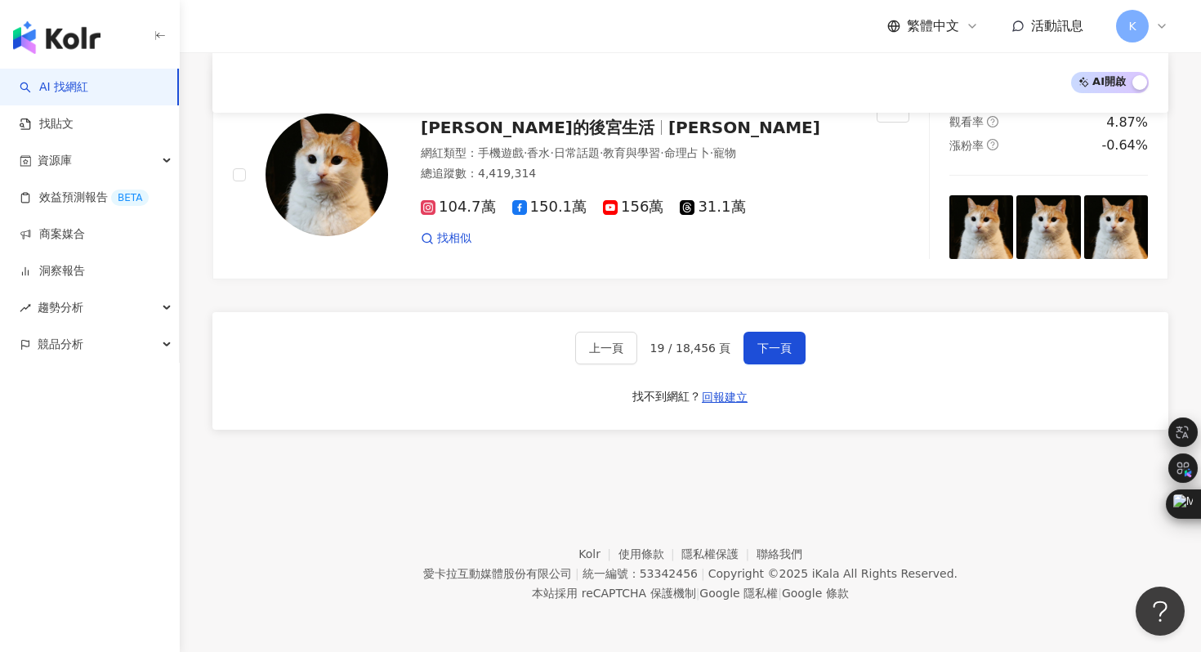
click at [807, 338] on div "上一頁 19 / 18,456 頁 下一頁 找不到網紅？ 回報建立" at bounding box center [690, 371] width 956 height 118
click at [776, 350] on span "下一頁" at bounding box center [775, 348] width 34 height 13
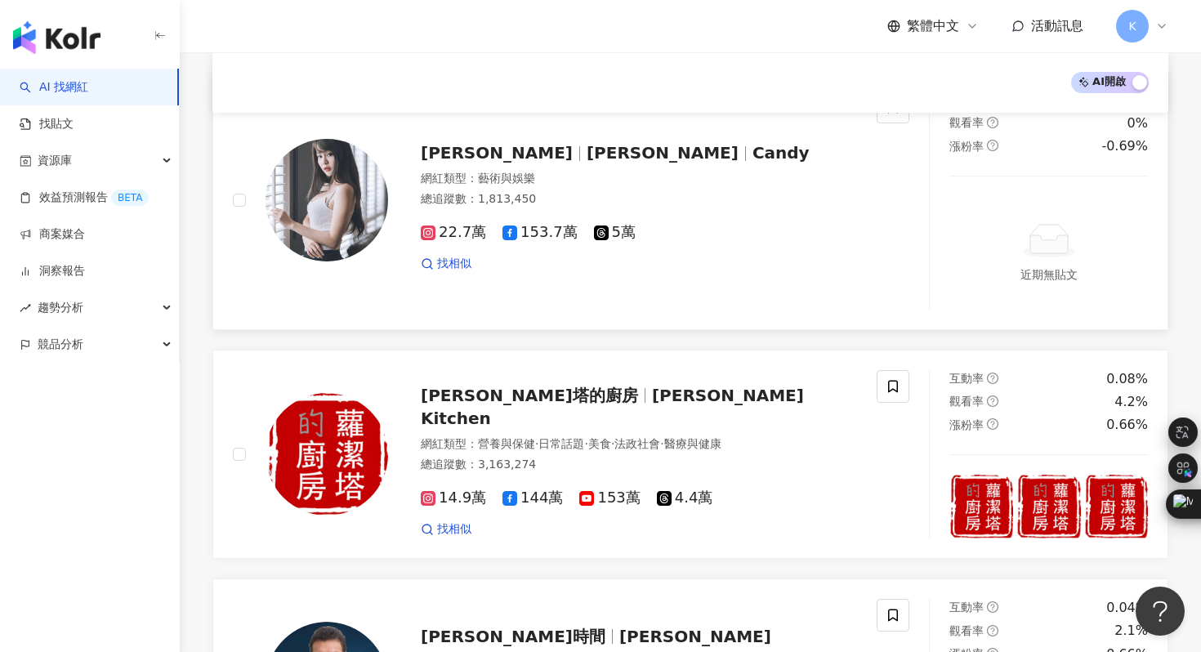
scroll to position [2832, 0]
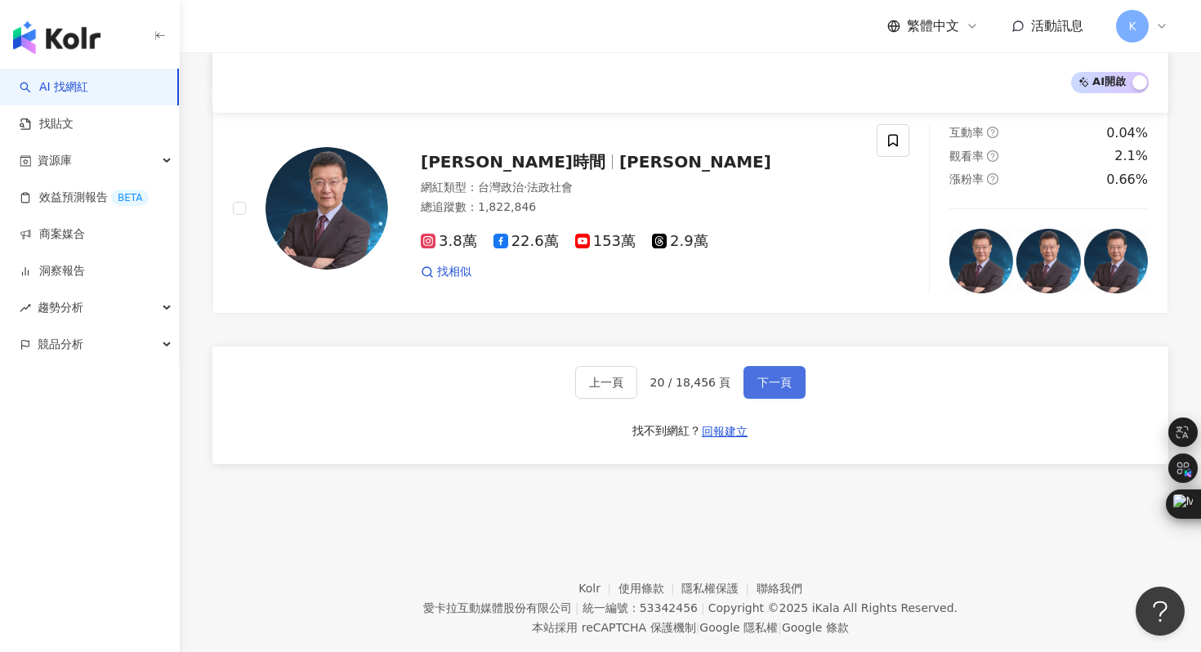
click at [776, 376] on span "下一頁" at bounding box center [775, 382] width 34 height 13
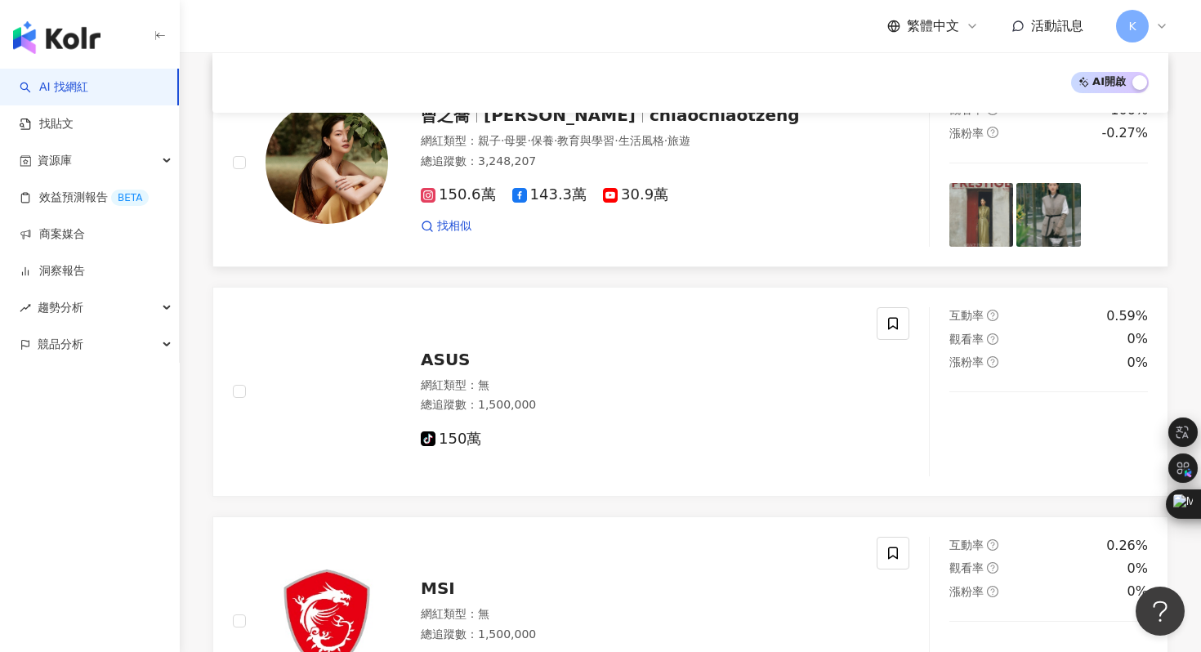
scroll to position [2730, 0]
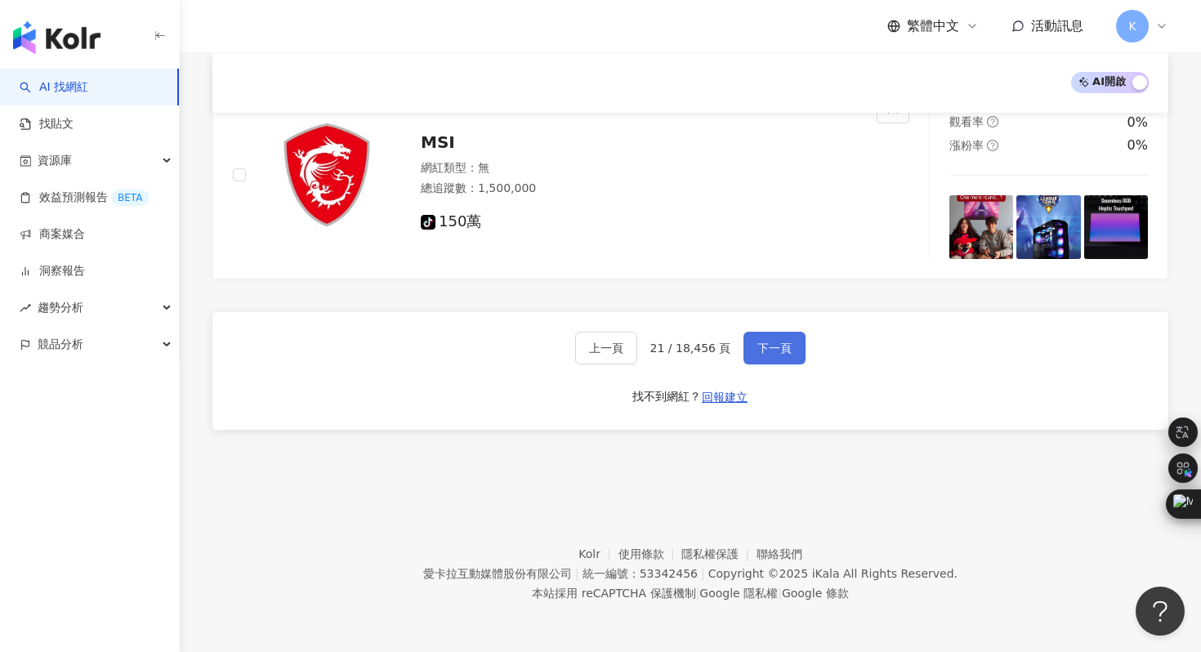
click at [769, 354] on span "下一頁" at bounding box center [775, 348] width 34 height 13
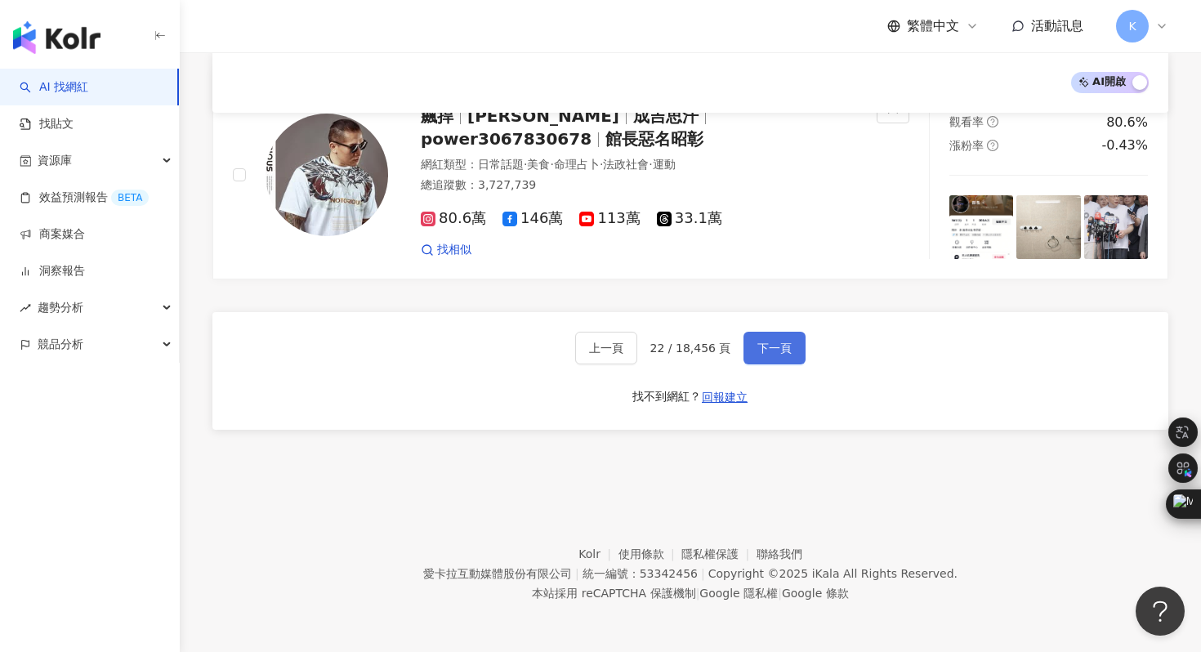
click at [762, 346] on span "下一頁" at bounding box center [775, 348] width 34 height 13
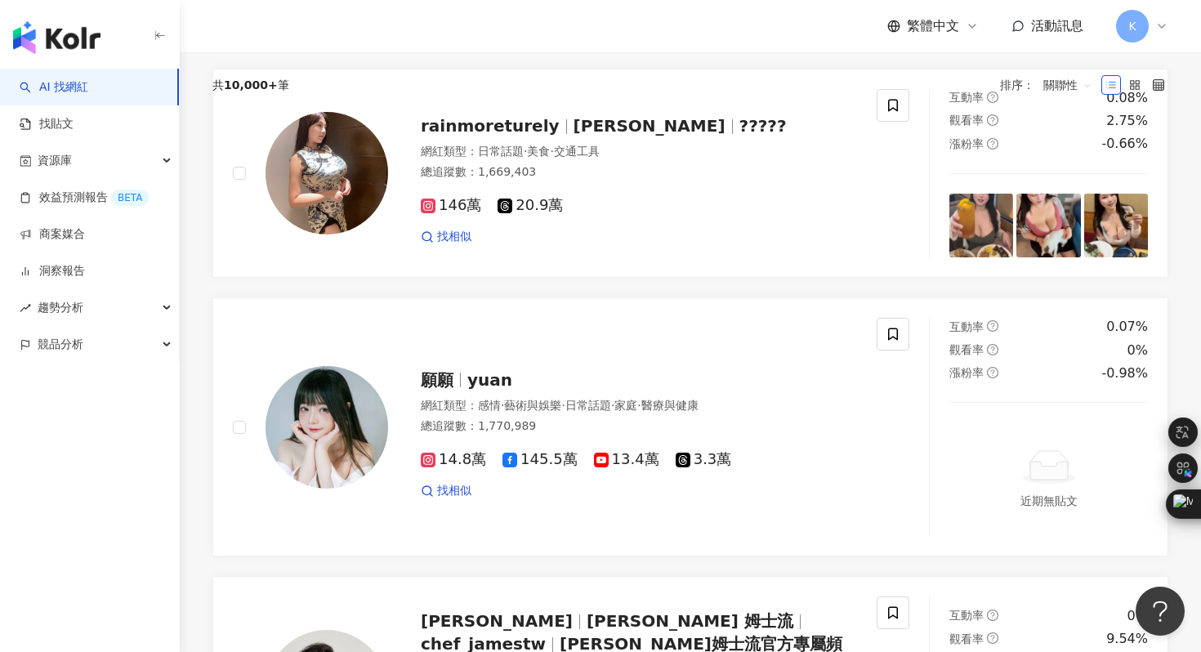
scroll to position [0, 0]
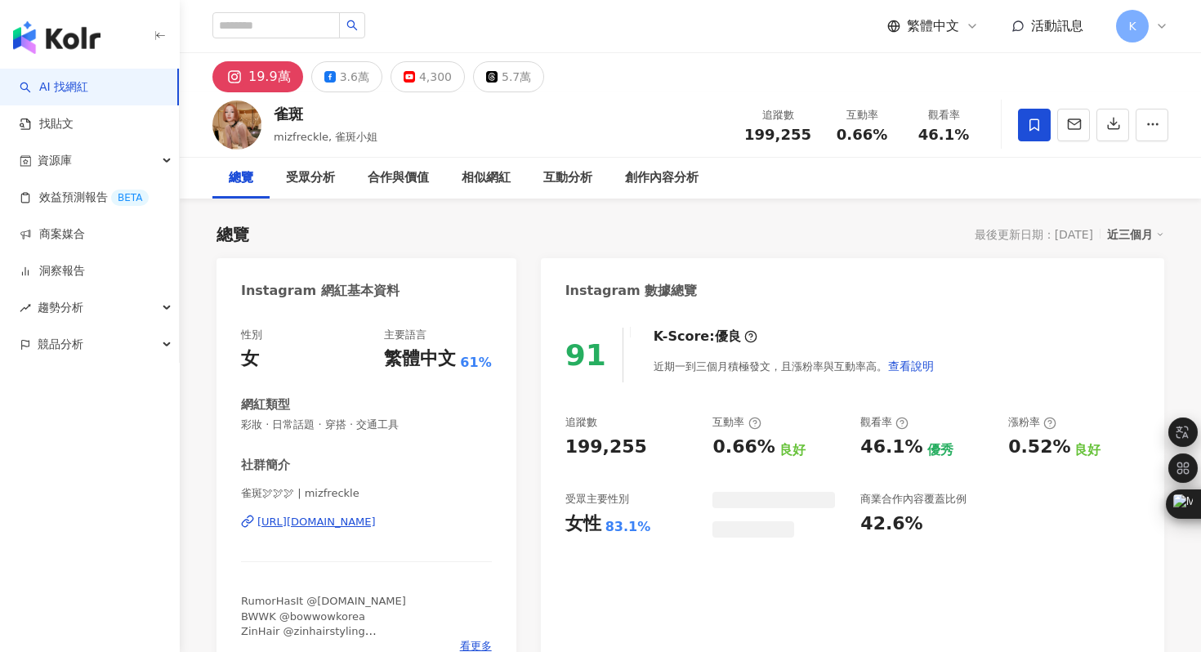
click at [376, 519] on div "https://www.instagram.com/mizfreckle/" at bounding box center [316, 522] width 118 height 15
click at [490, 170] on div "相似網紅" at bounding box center [486, 178] width 49 height 20
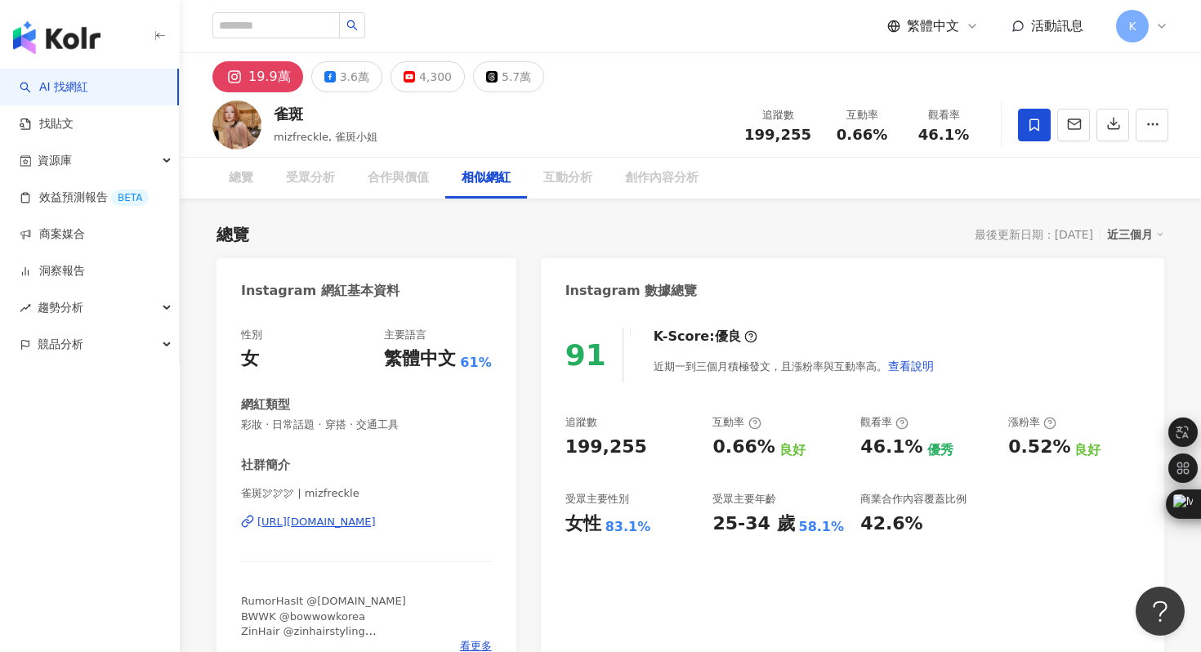
scroll to position [2670, 0]
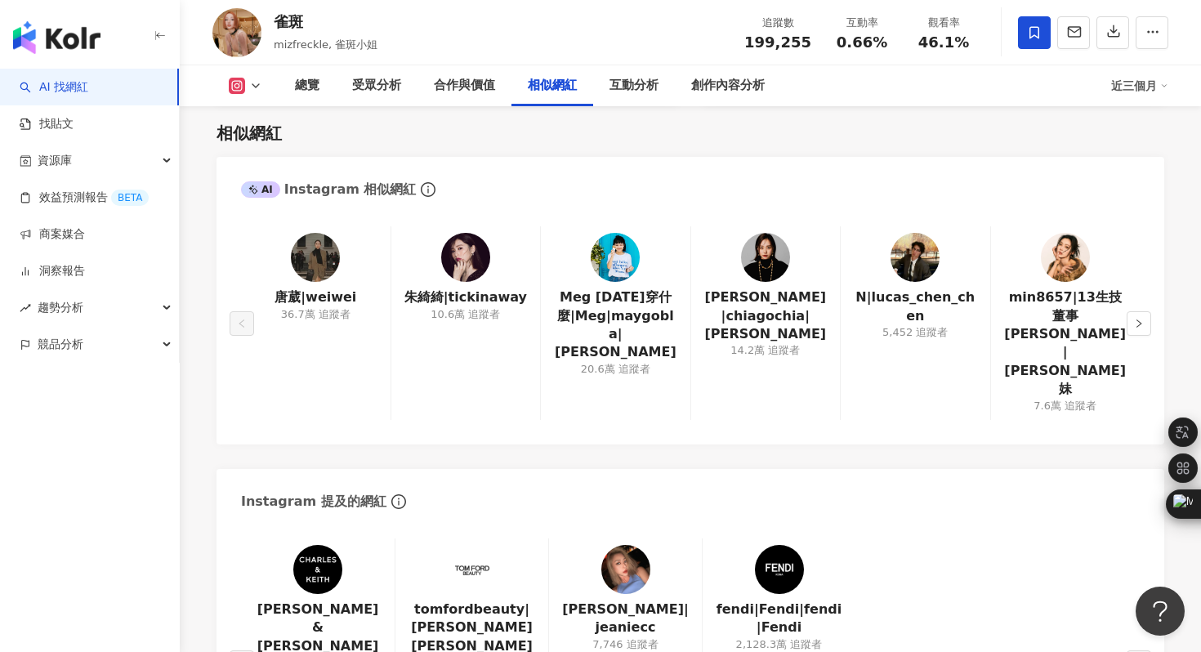
click at [306, 254] on img at bounding box center [315, 257] width 49 height 49
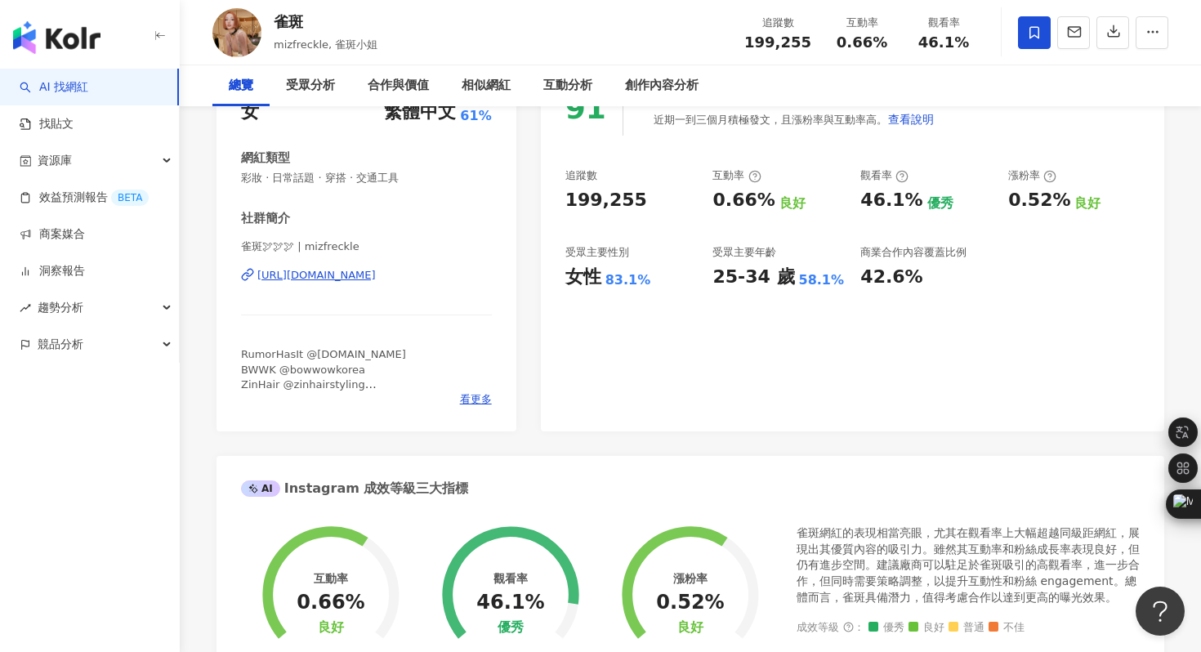
scroll to position [0, 0]
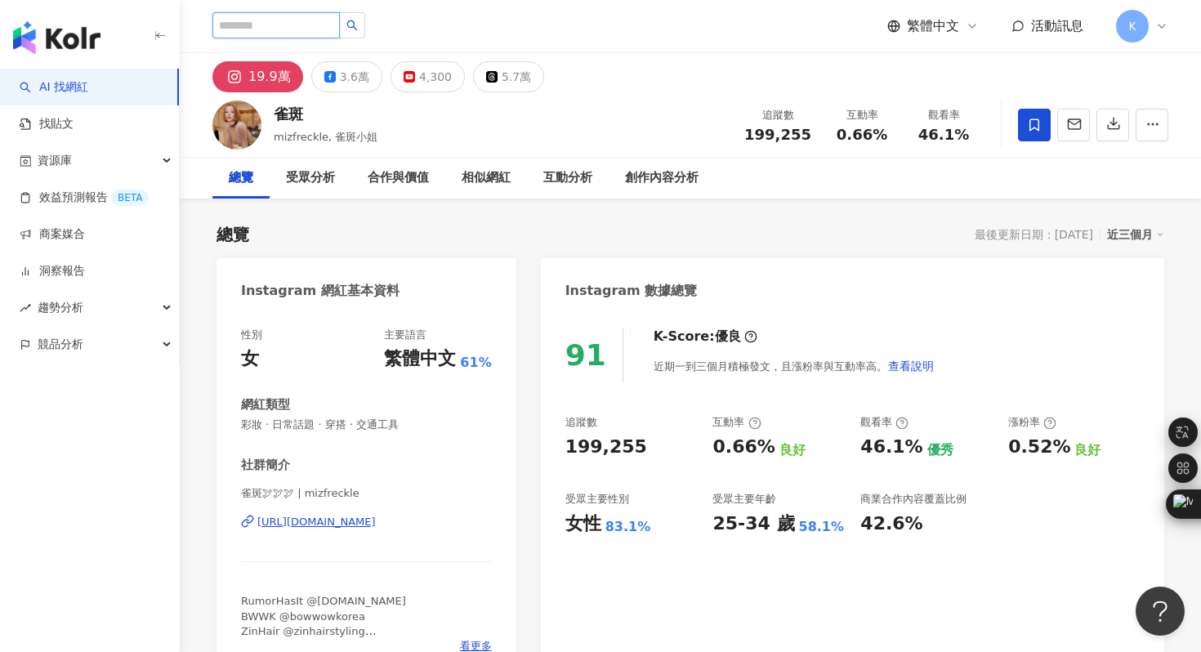
click at [253, 27] on input "search" at bounding box center [275, 25] width 127 height 26
type input "*"
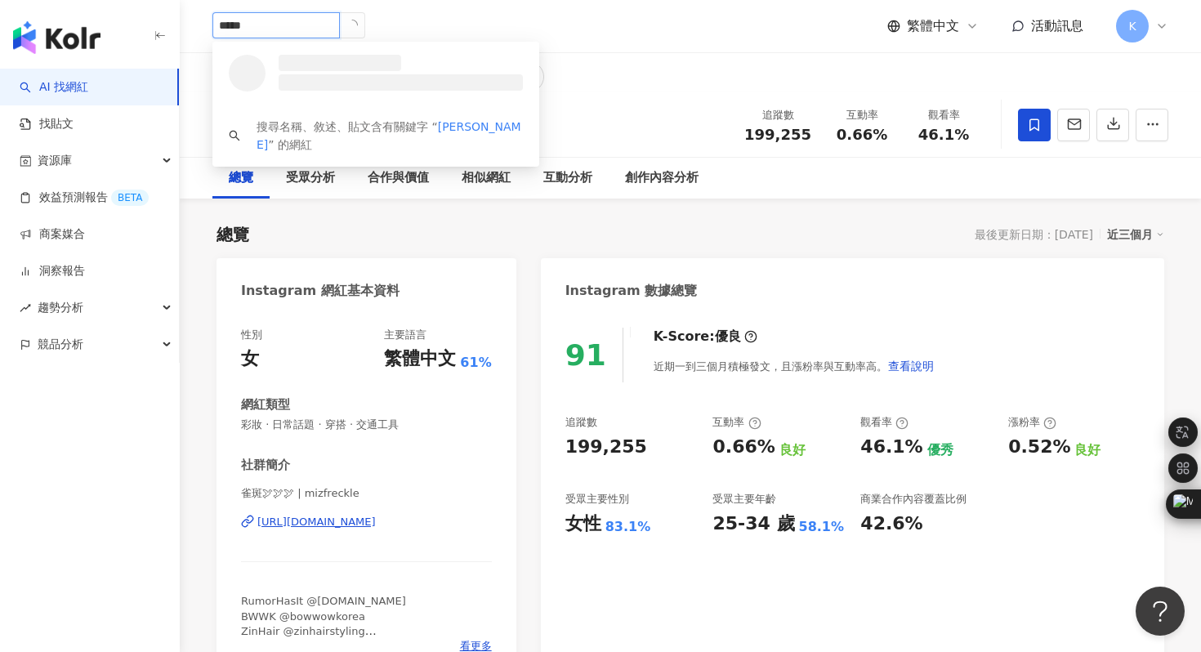
type input "******"
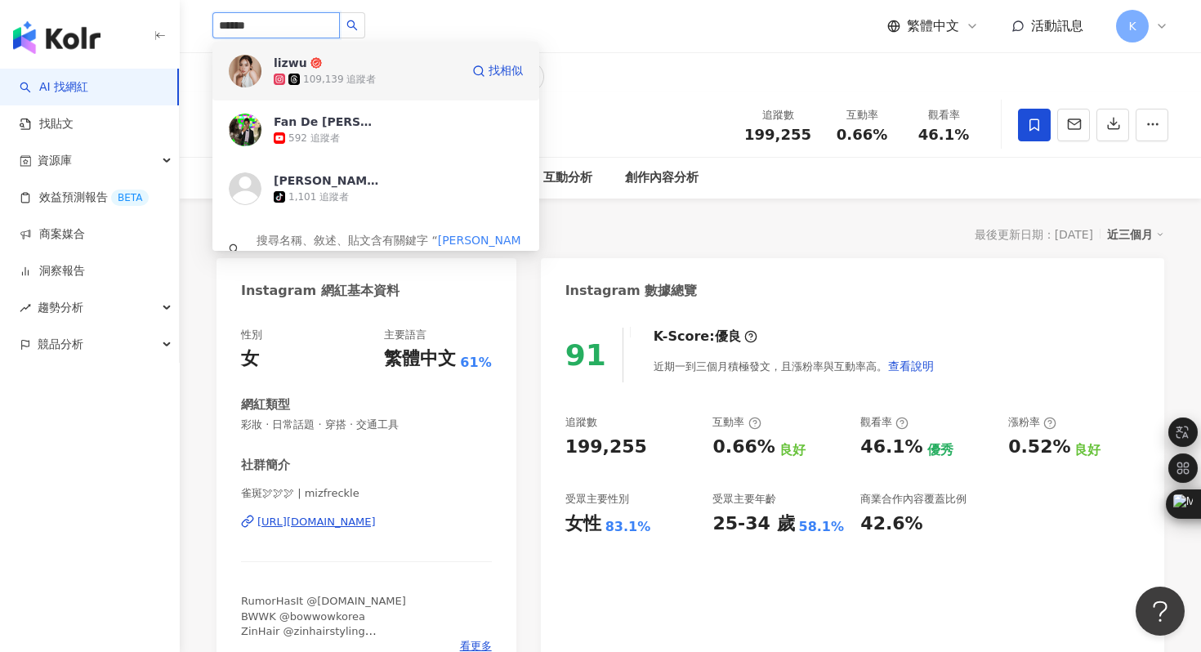
click at [245, 53] on div "lizwu 109,139 追蹤者 找相似" at bounding box center [375, 71] width 327 height 59
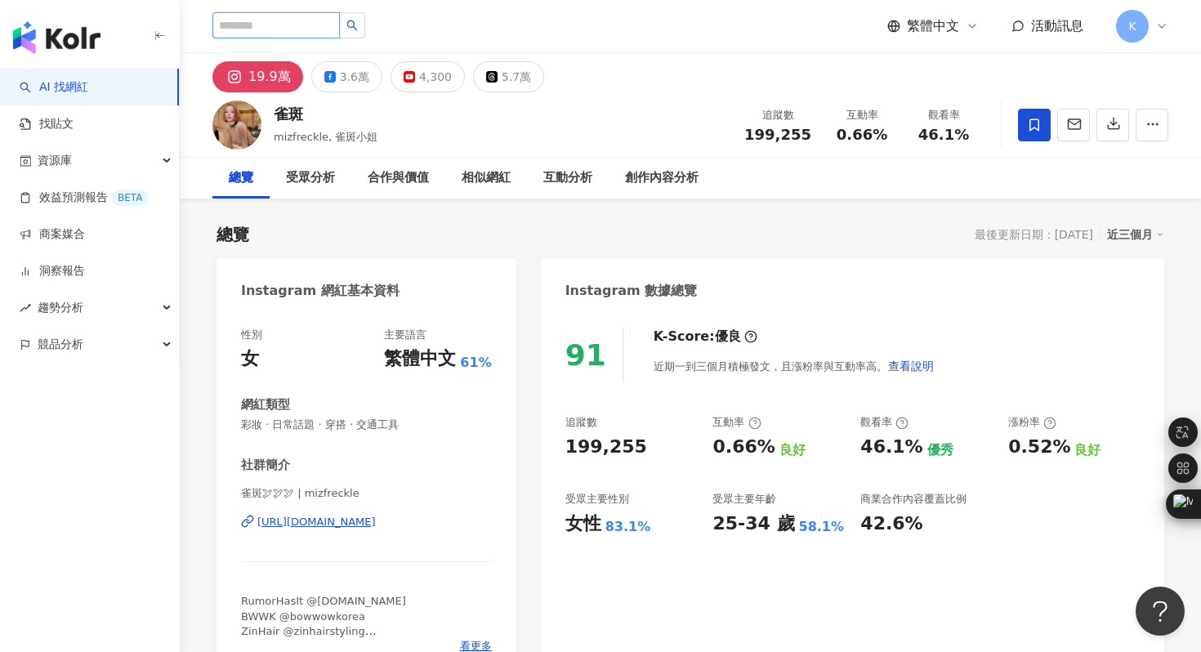
type input "*"
click at [265, 20] on input "*" at bounding box center [275, 25] width 127 height 26
type input "**"
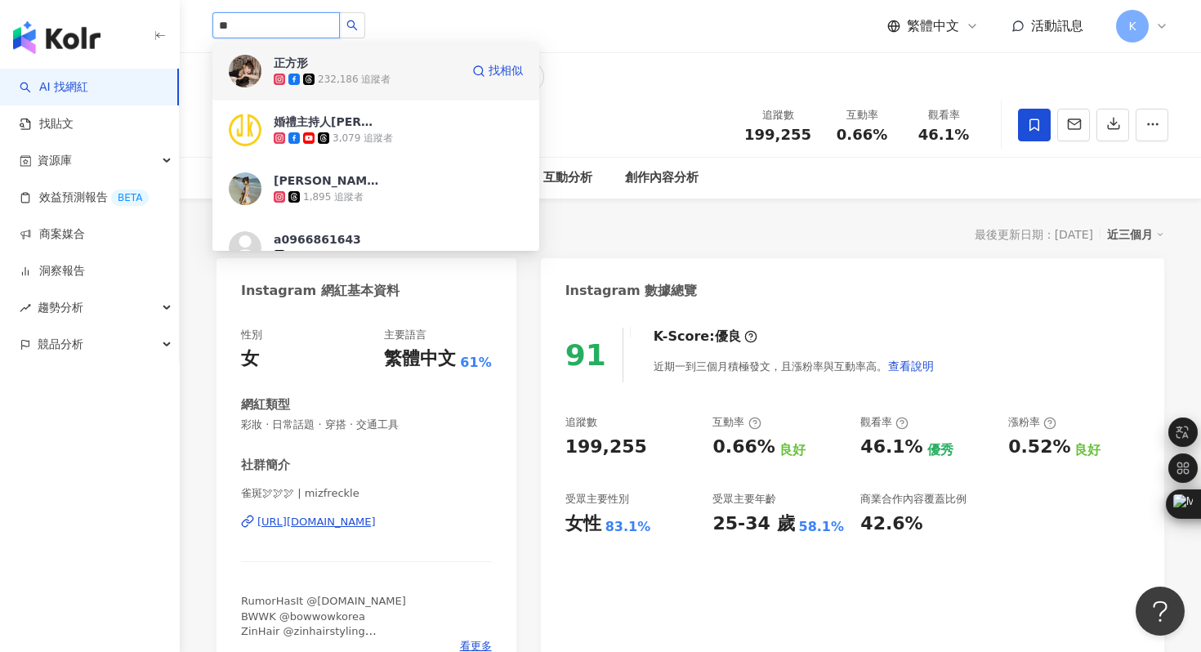
click at [251, 59] on img at bounding box center [245, 71] width 33 height 33
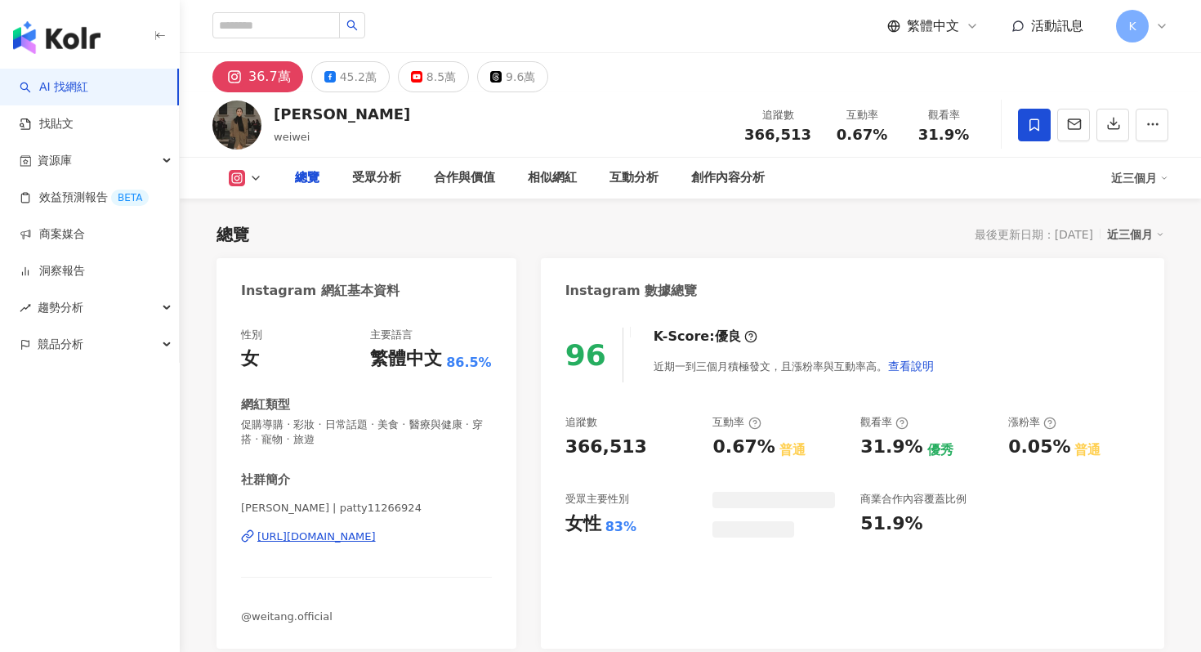
click at [356, 531] on div "https://www.instagram.com/patty11266924/" at bounding box center [316, 537] width 118 height 15
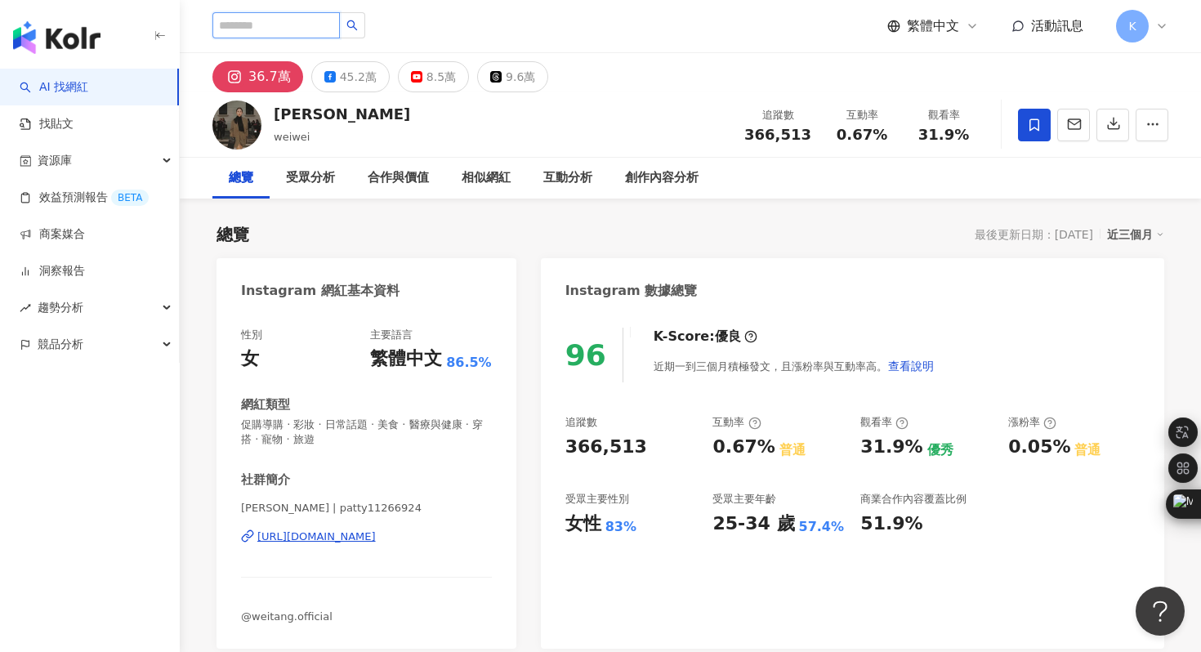
click at [240, 27] on input "search" at bounding box center [275, 25] width 127 height 26
type input "**"
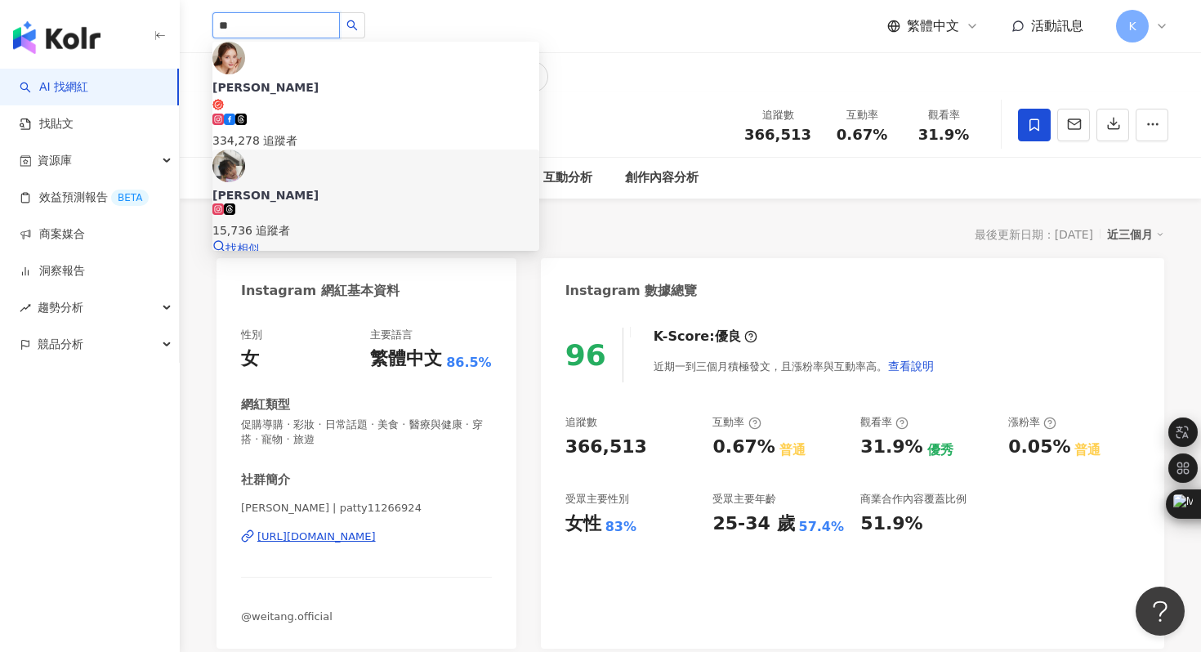
click at [245, 74] on img at bounding box center [228, 58] width 33 height 33
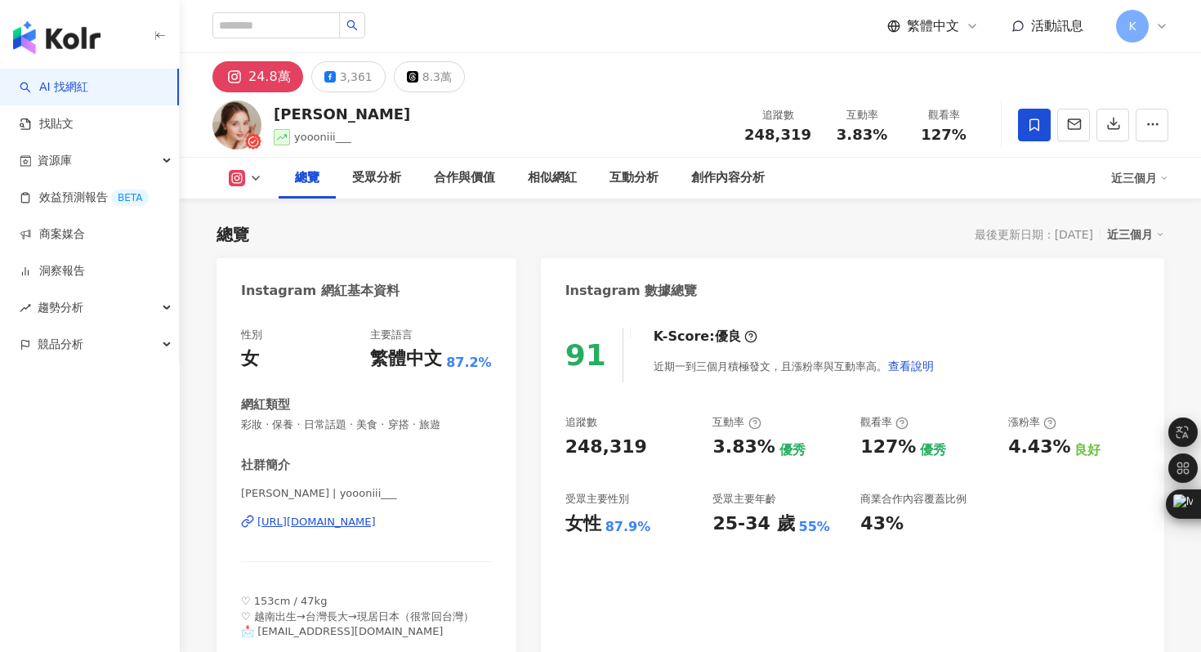
click at [369, 522] on div "[URL][DOMAIN_NAME]" at bounding box center [316, 522] width 118 height 15
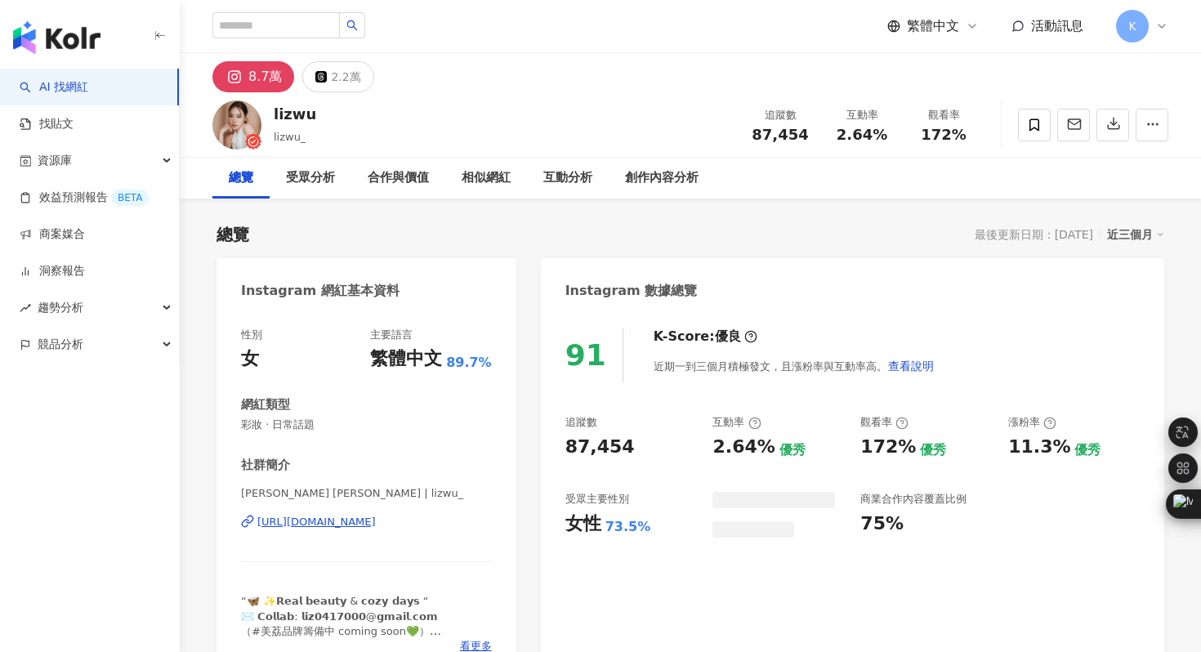
click at [325, 523] on div "[URL][DOMAIN_NAME]" at bounding box center [316, 522] width 118 height 15
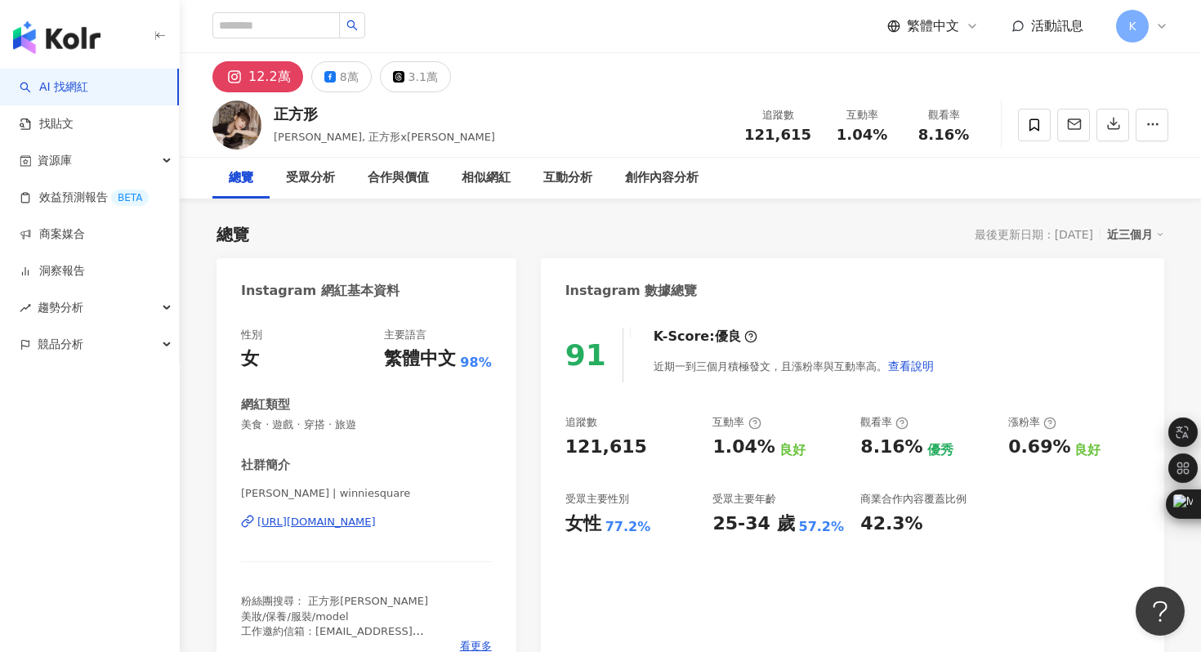
click at [368, 519] on div "[URL][DOMAIN_NAME]" at bounding box center [316, 522] width 118 height 15
click at [246, 14] on input "search" at bounding box center [275, 25] width 127 height 26
paste input "**********"
type input "**********"
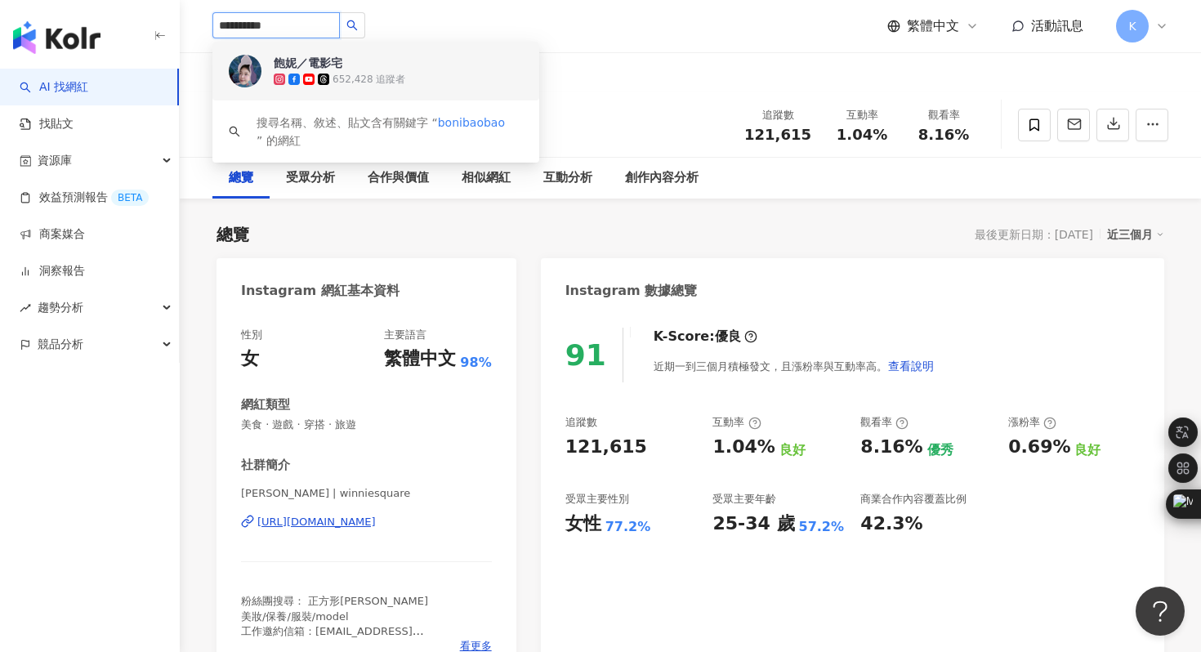
click at [246, 77] on img at bounding box center [245, 71] width 33 height 33
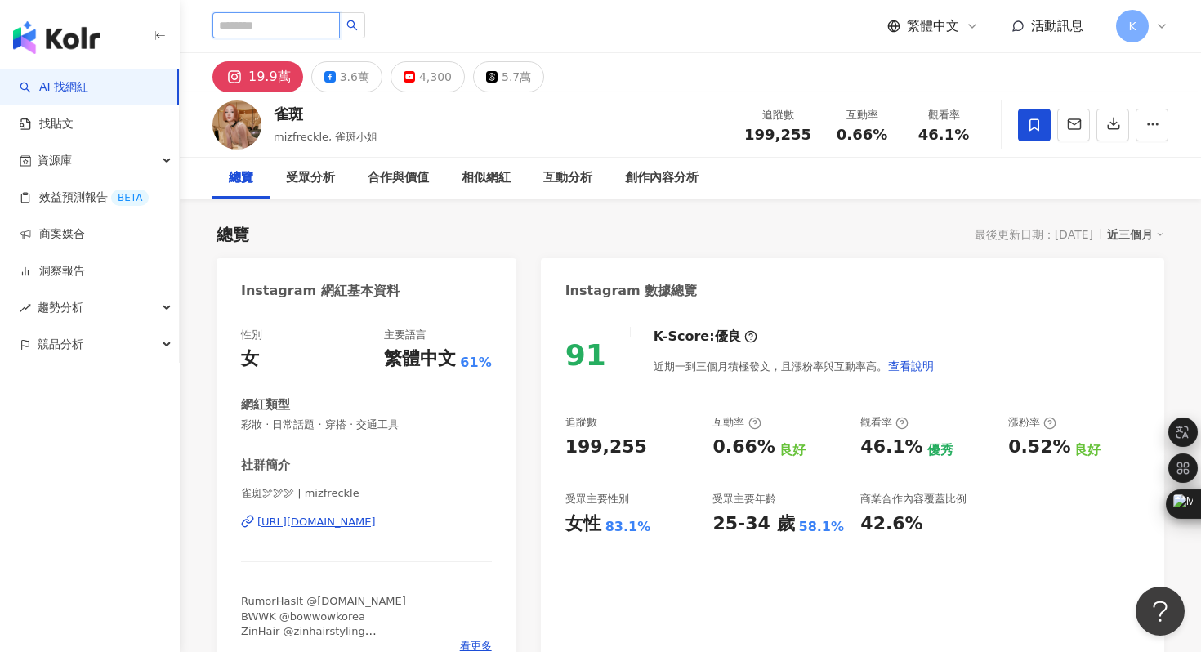
paste input "**********"
type input "**********"
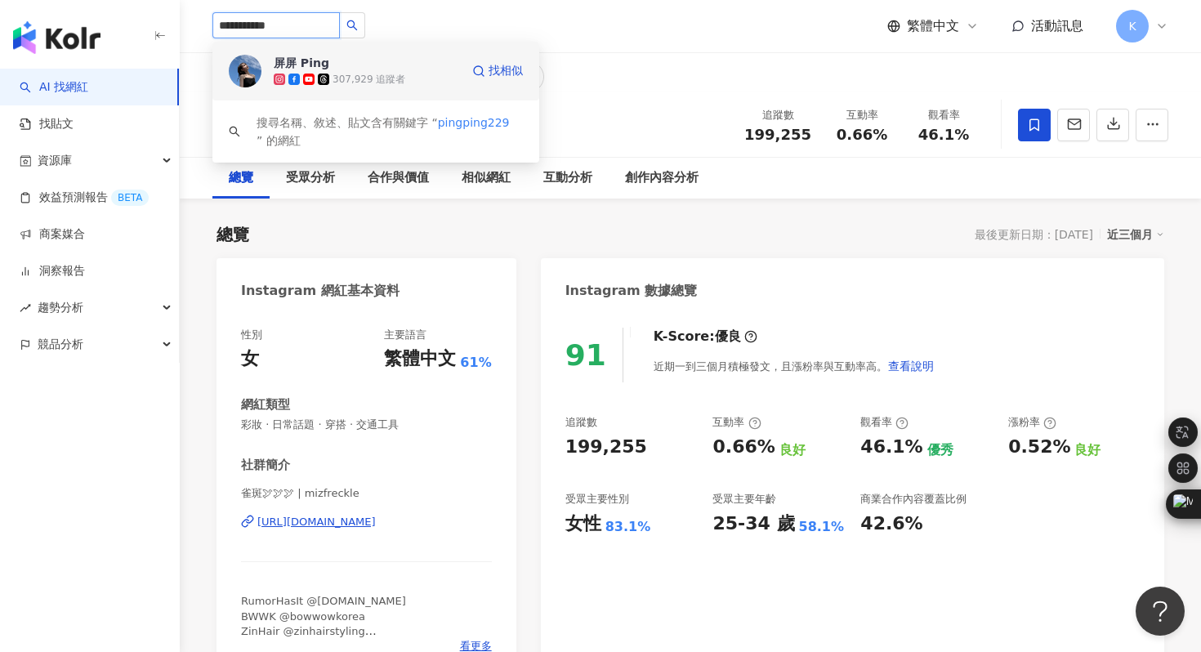
click at [262, 76] on div "屏屏 Ping 307,929 追蹤者 找相似" at bounding box center [375, 71] width 327 height 59
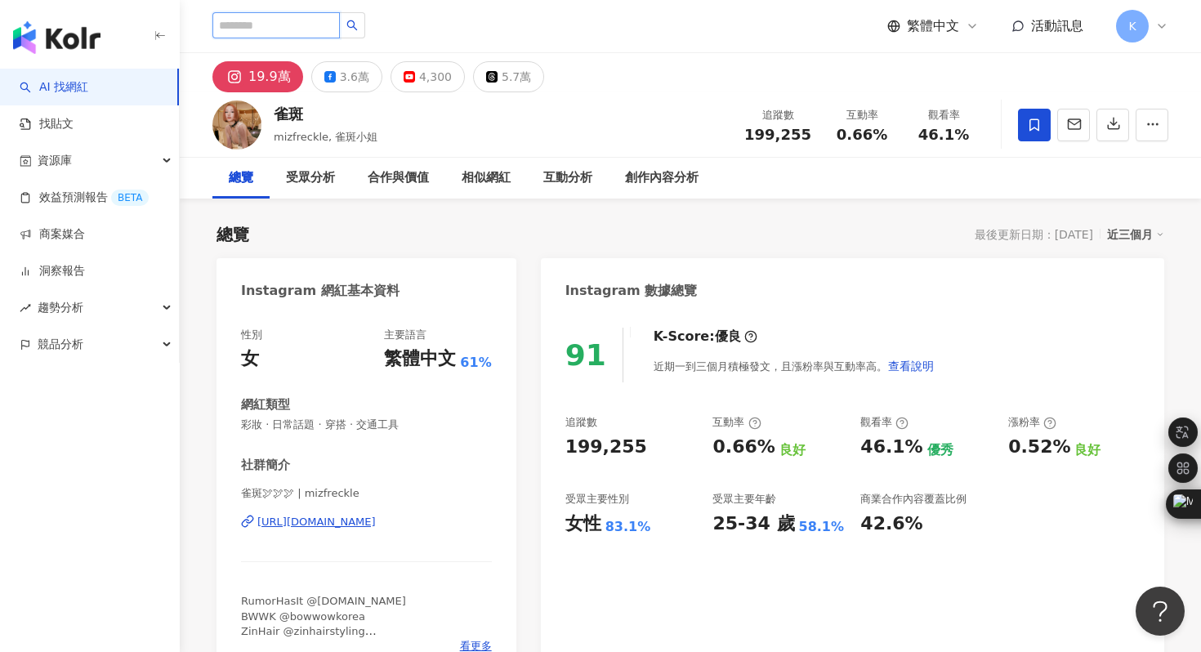
paste input "**********"
type input "**********"
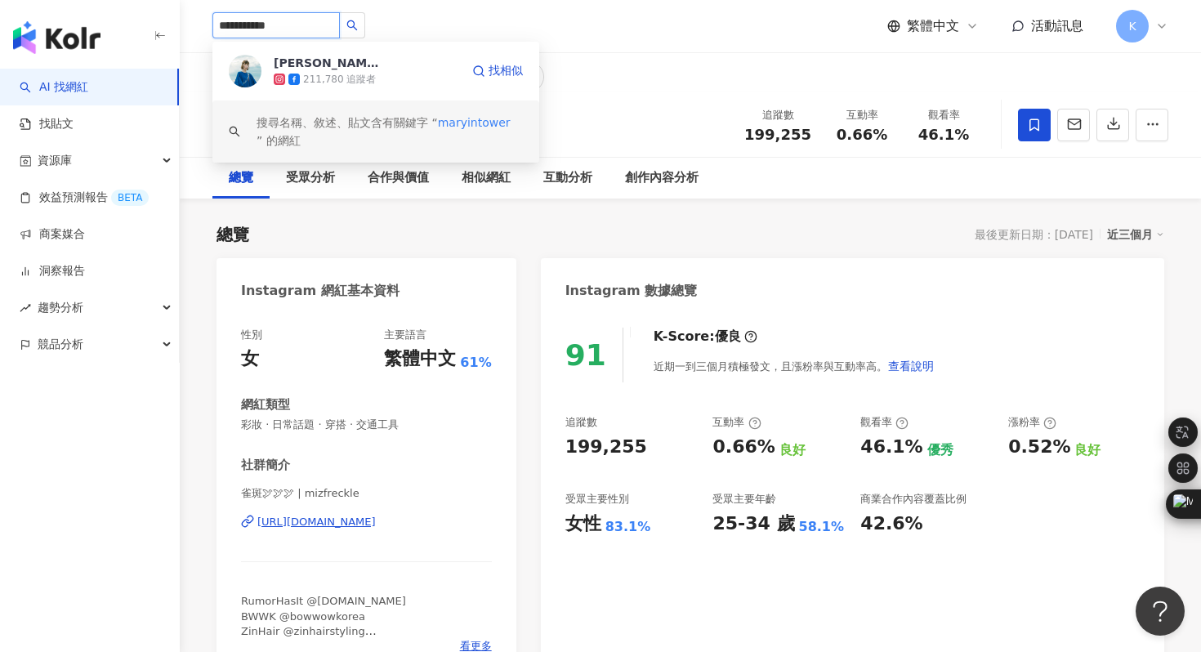
click at [243, 66] on img at bounding box center [245, 71] width 33 height 33
click at [275, 32] on input "search" at bounding box center [275, 25] width 127 height 26
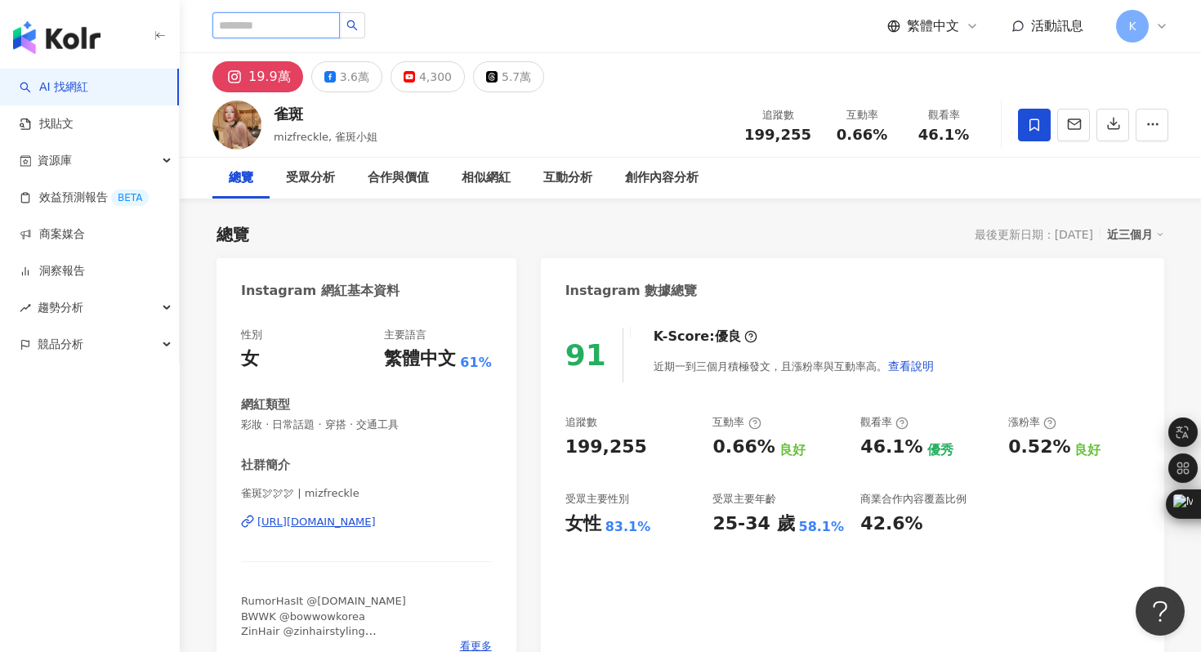
paste input "**********"
type input "**********"
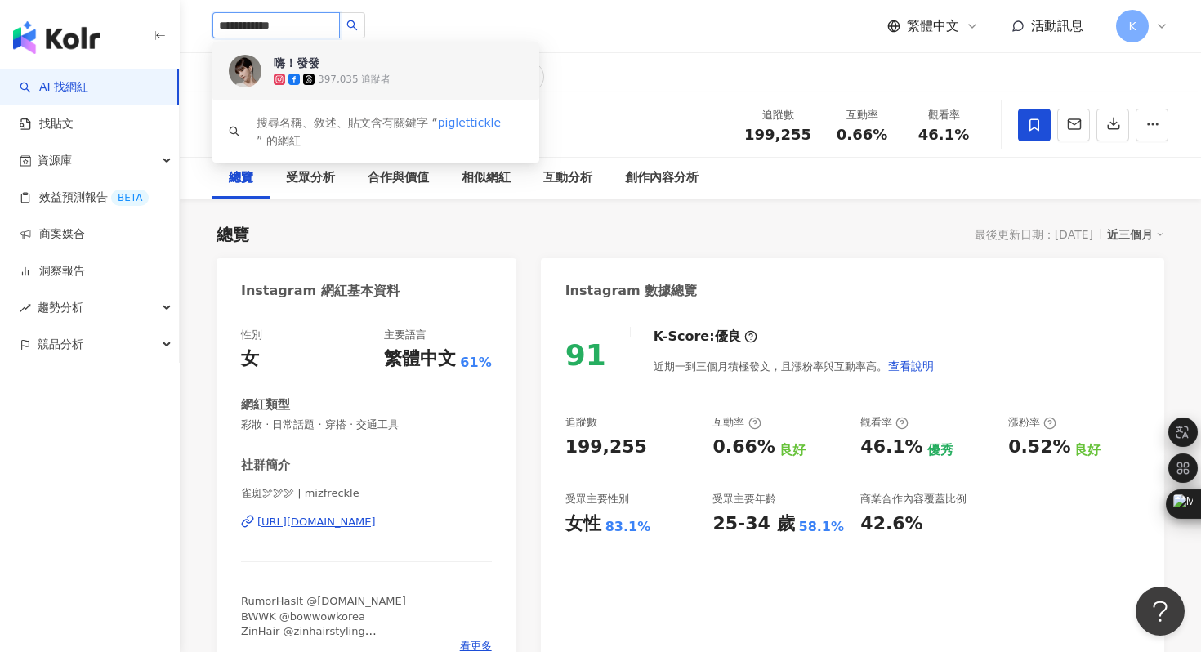
click at [242, 68] on img at bounding box center [245, 71] width 33 height 33
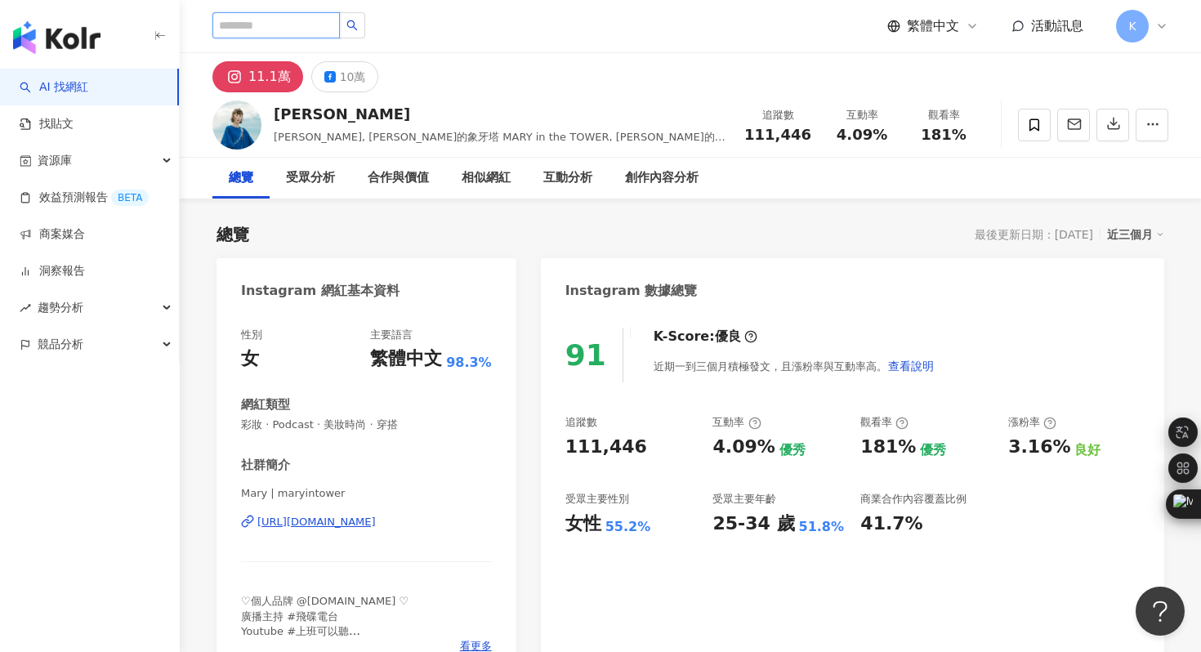
click at [271, 23] on input "search" at bounding box center [275, 25] width 127 height 26
paste input "********"
type input "********"
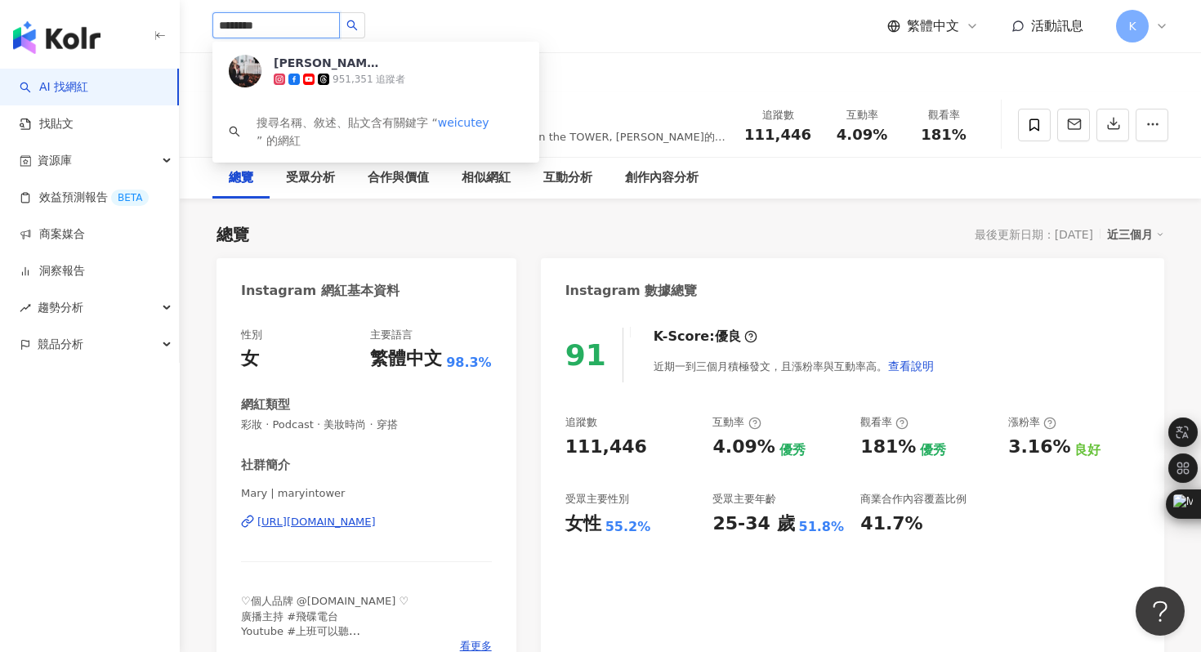
click at [254, 71] on img at bounding box center [245, 71] width 33 height 33
